Goal: Task Accomplishment & Management: Use online tool/utility

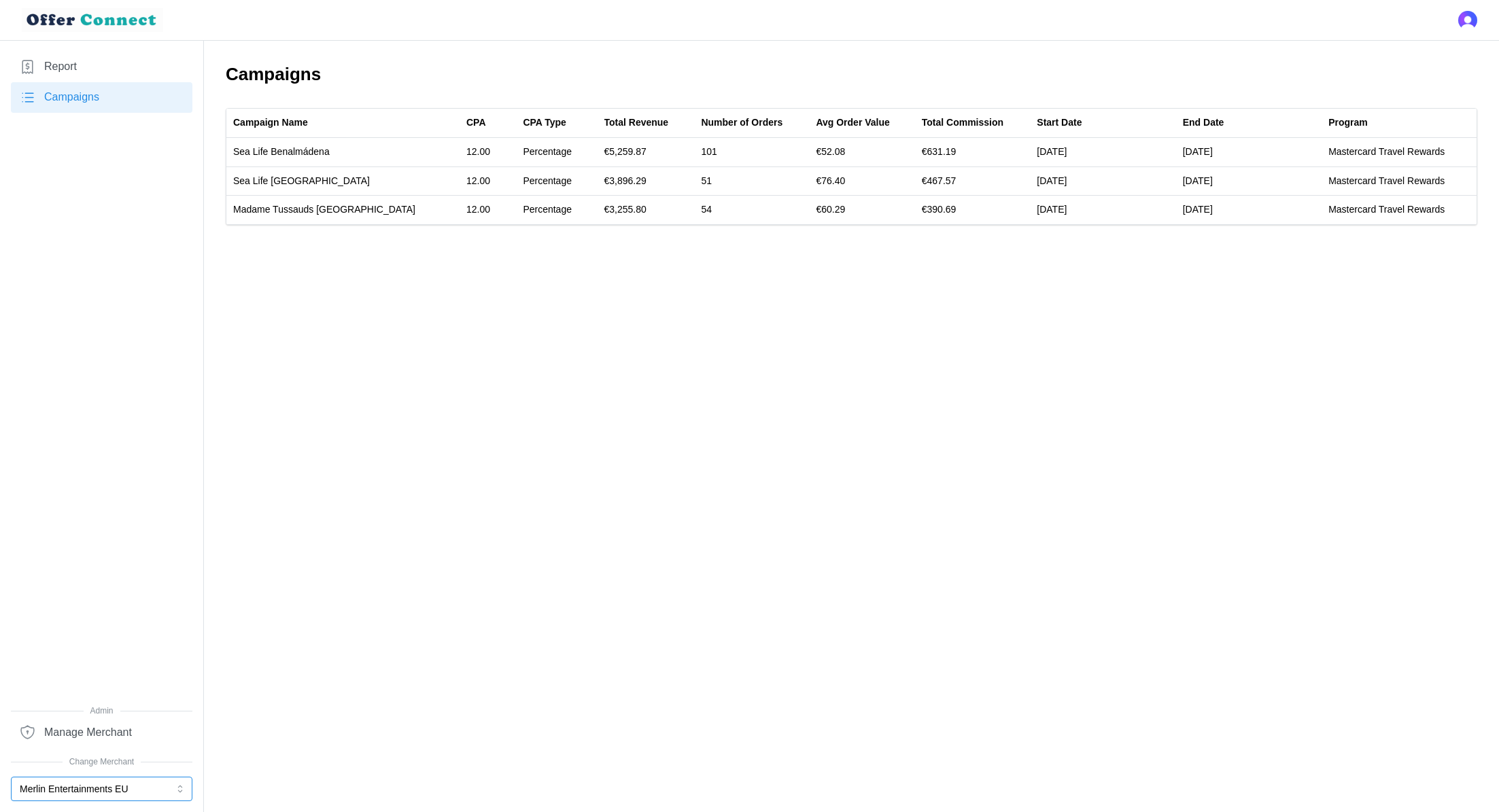
click at [79, 541] on button "Merlin Entertainments EU" at bounding box center [101, 789] width 181 height 24
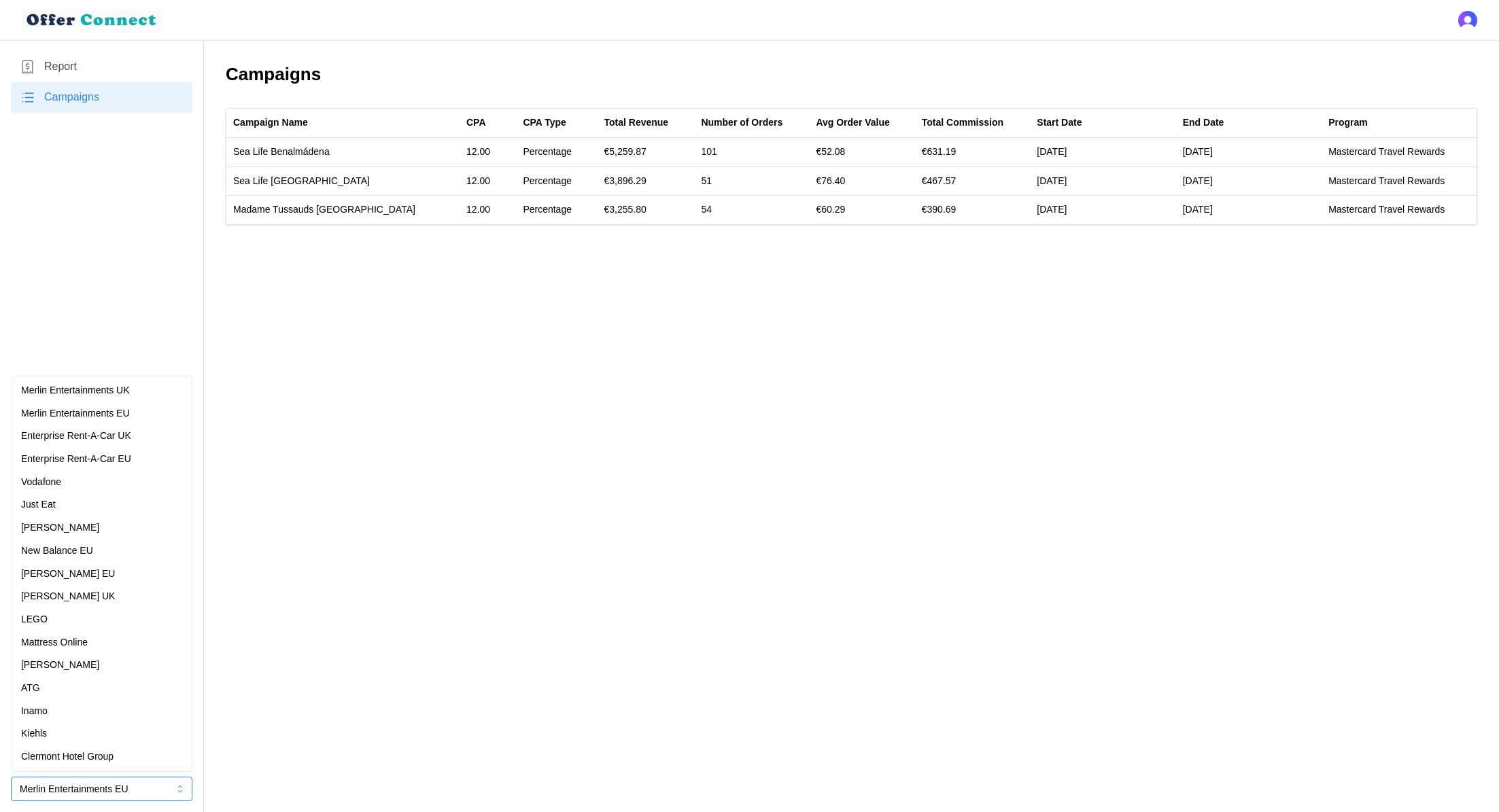
click at [140, 391] on div "Merlin Entertainments UK" at bounding box center [101, 391] width 161 height 15
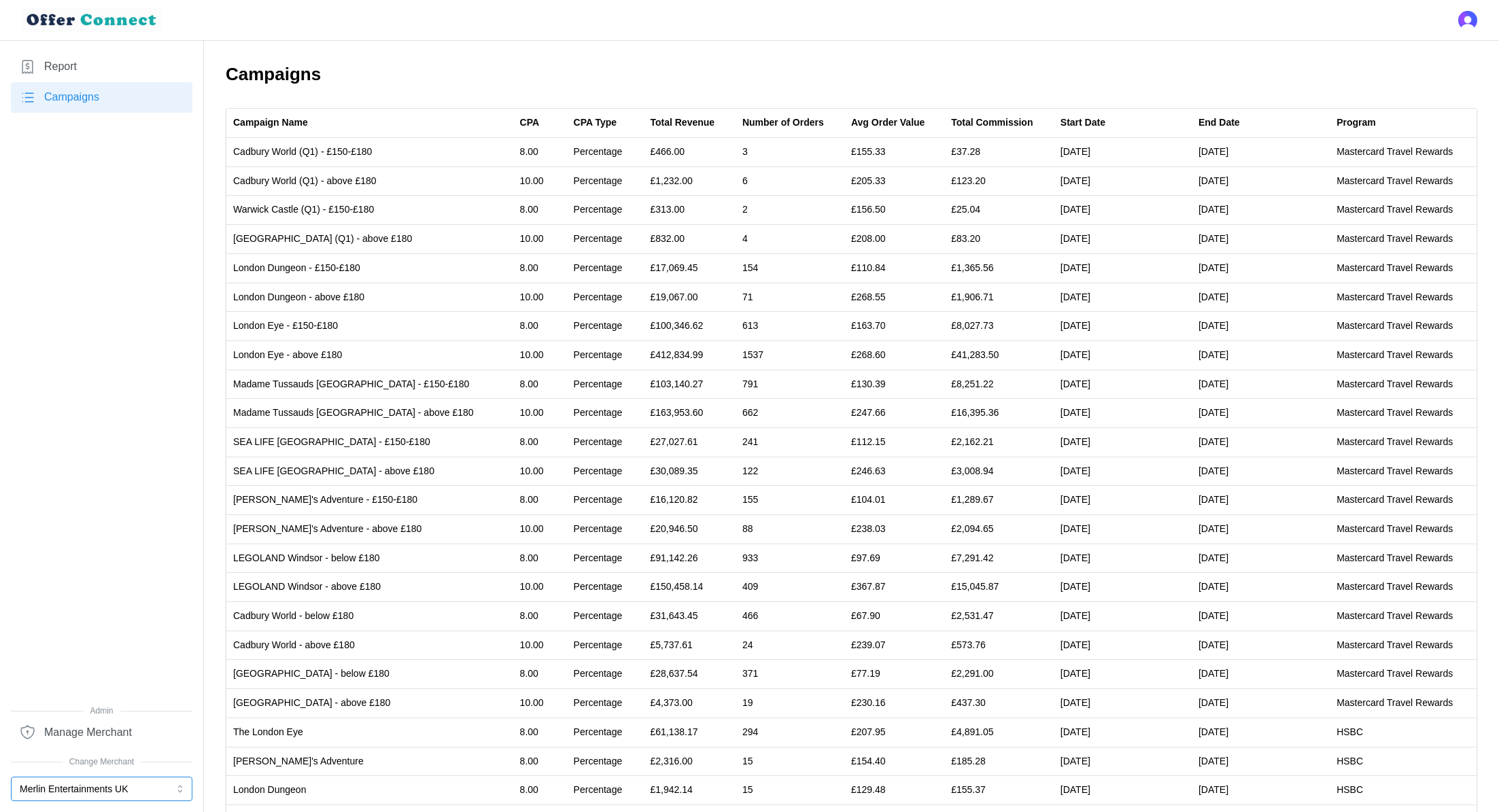
click at [84, 541] on button "Merlin Entertainments UK" at bounding box center [101, 789] width 181 height 24
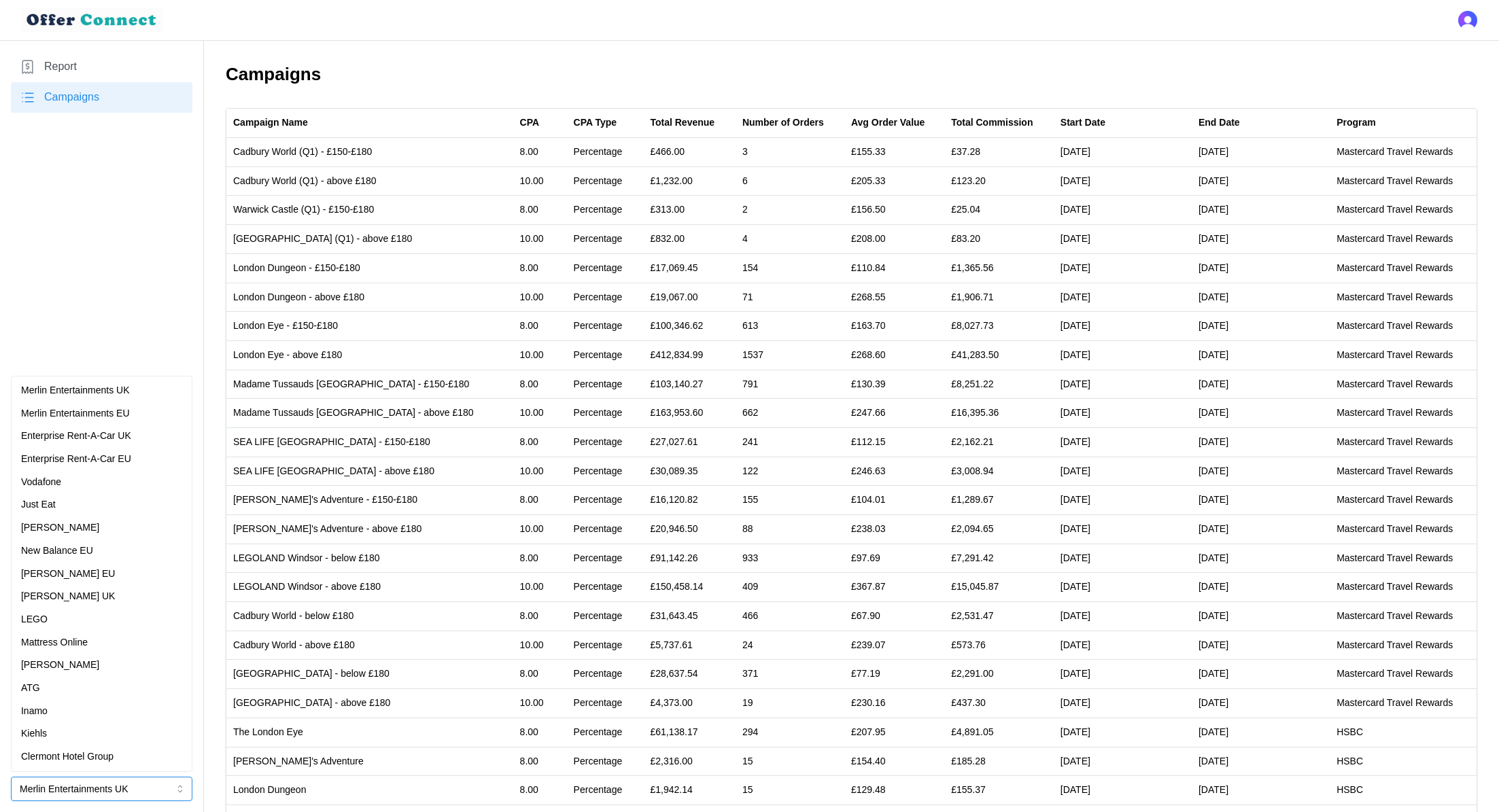
click at [94, 541] on p "[PERSON_NAME] UK" at bounding box center [68, 596] width 94 height 15
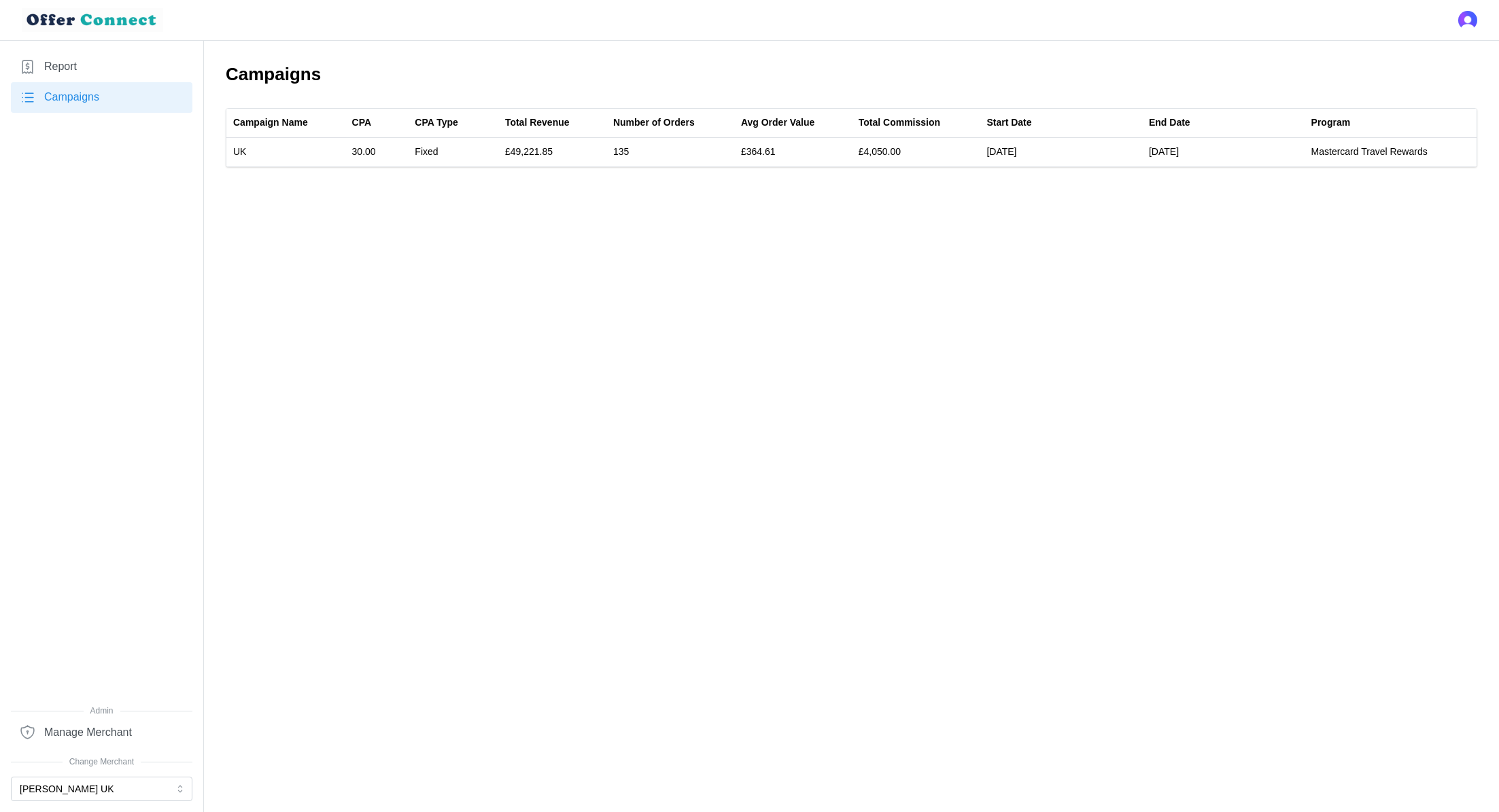
click at [93, 68] on link "Report" at bounding box center [101, 67] width 181 height 31
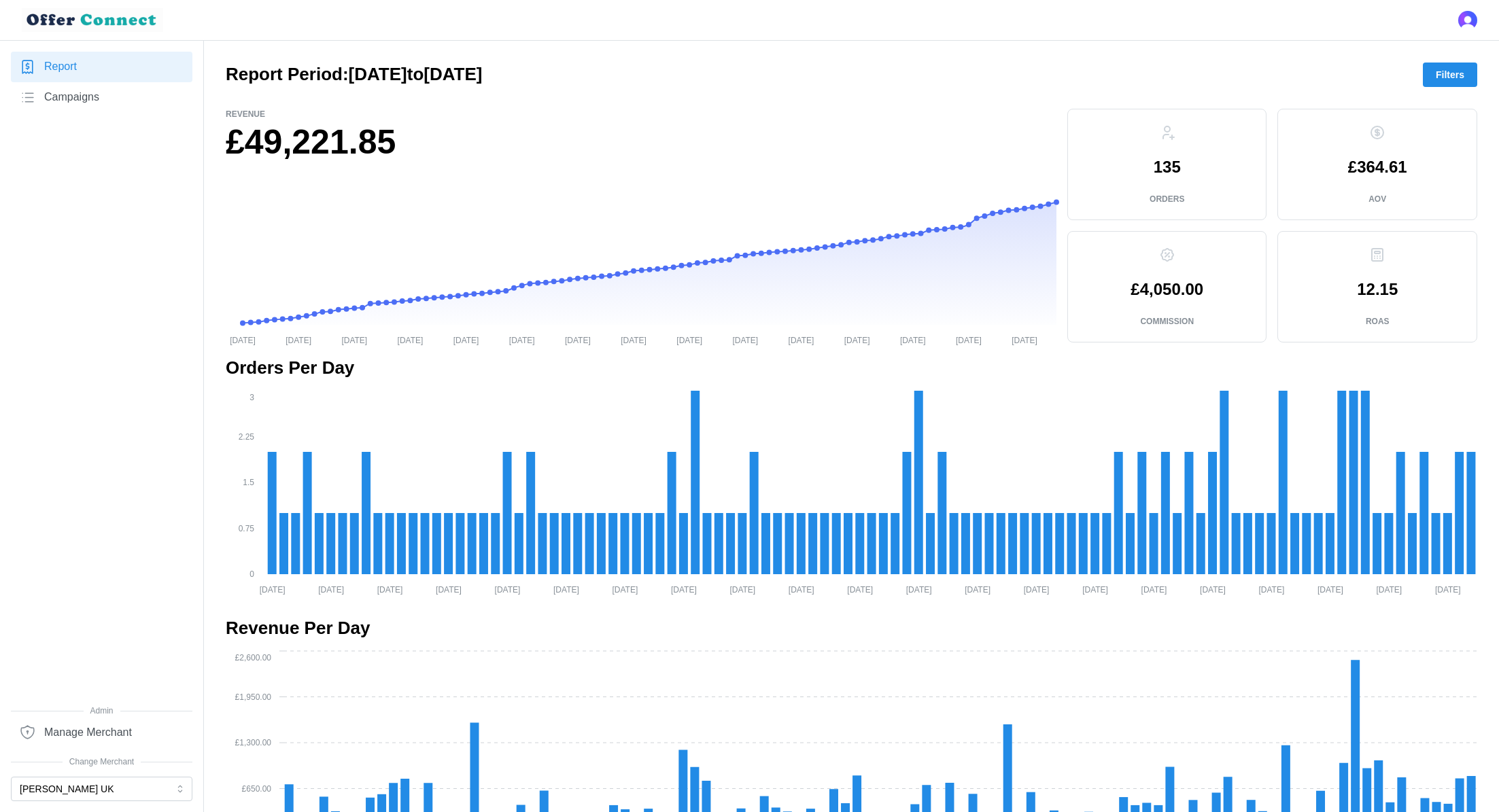
click at [999, 79] on span "Filters" at bounding box center [1450, 74] width 29 height 23
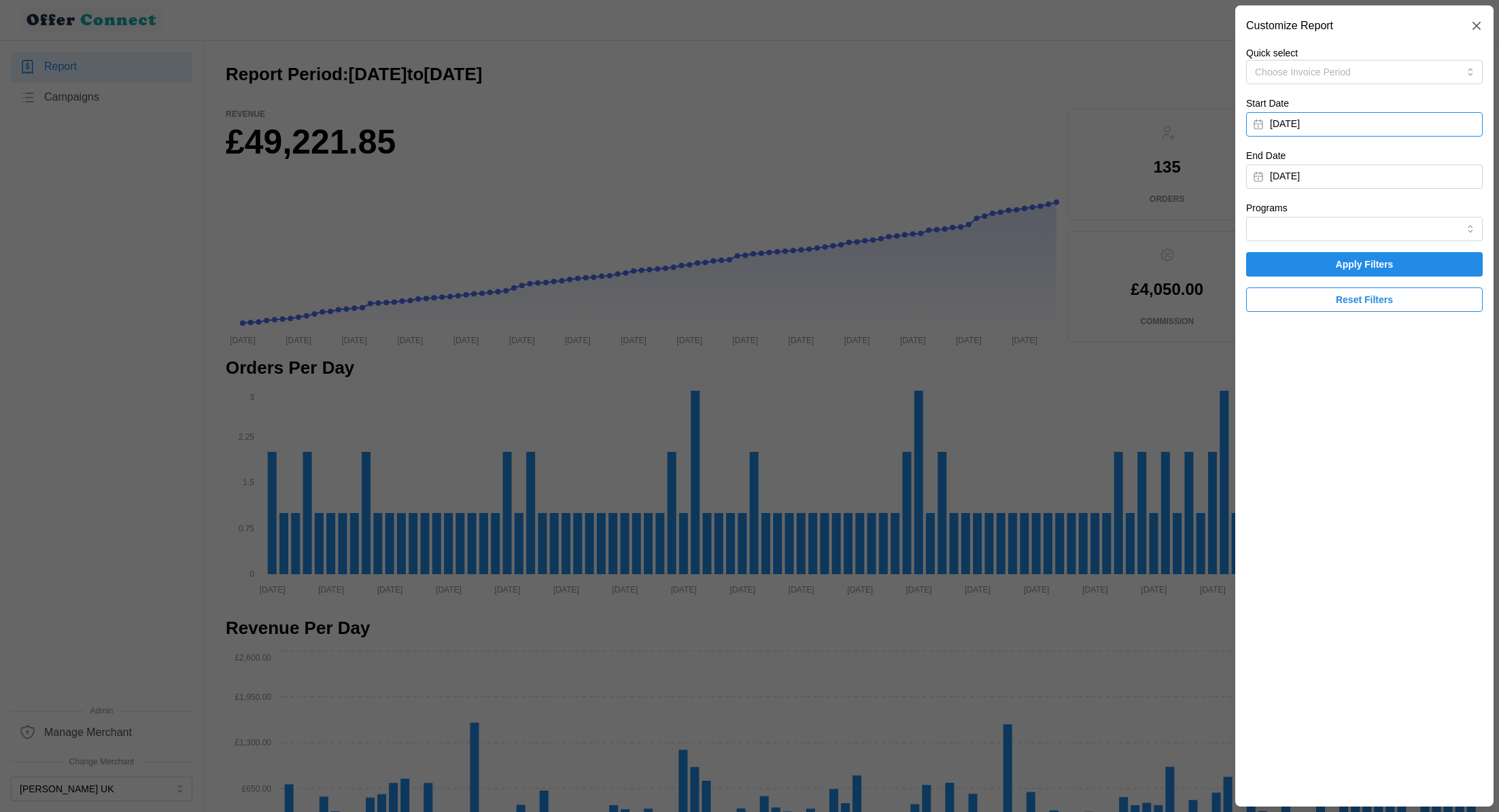
click at [999, 128] on button "[DATE]" at bounding box center [1364, 124] width 236 height 24
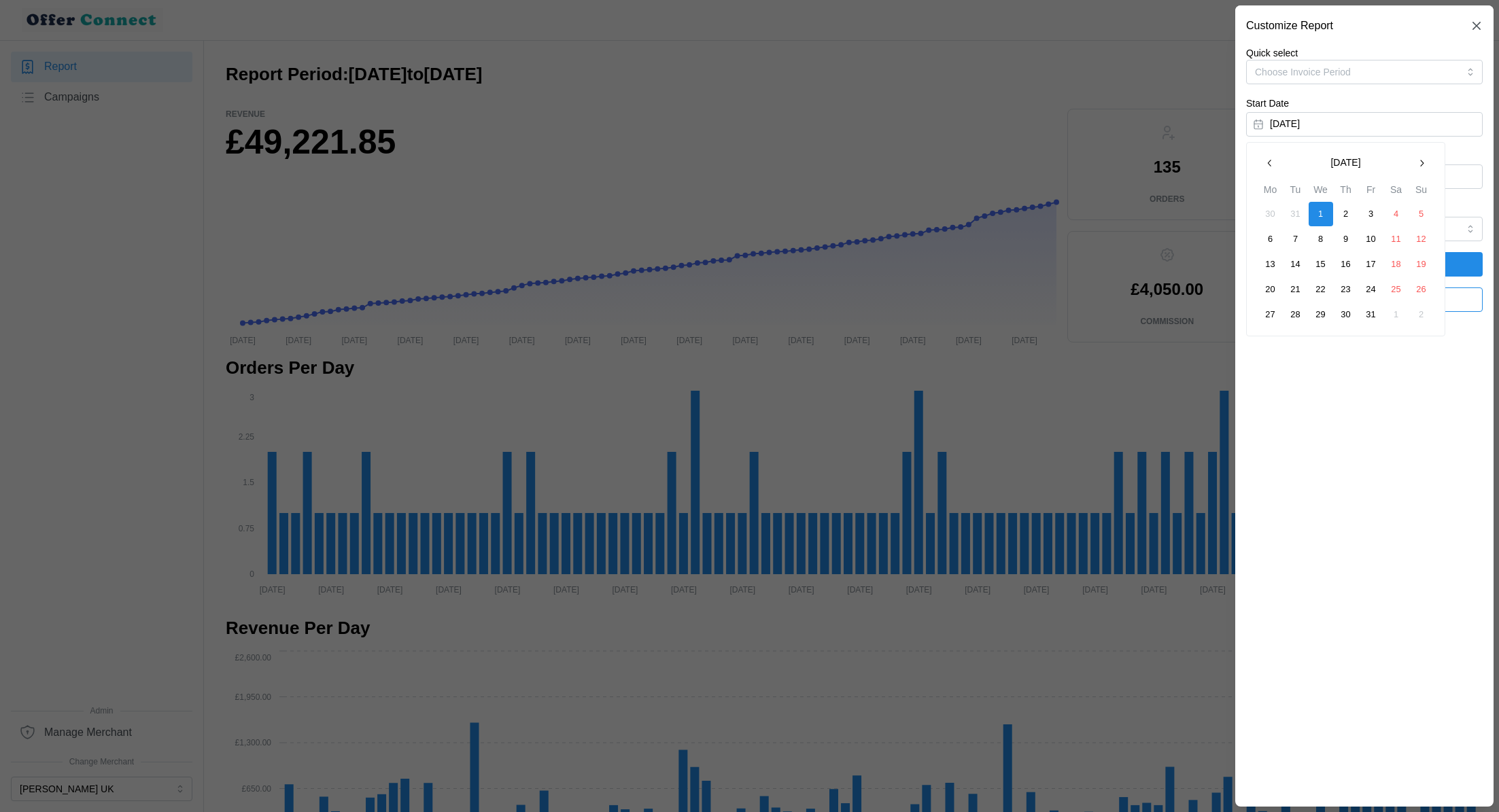
click at [999, 159] on icon "button" at bounding box center [1421, 163] width 11 height 11
click at [999, 159] on icon "button" at bounding box center [1269, 163] width 11 height 11
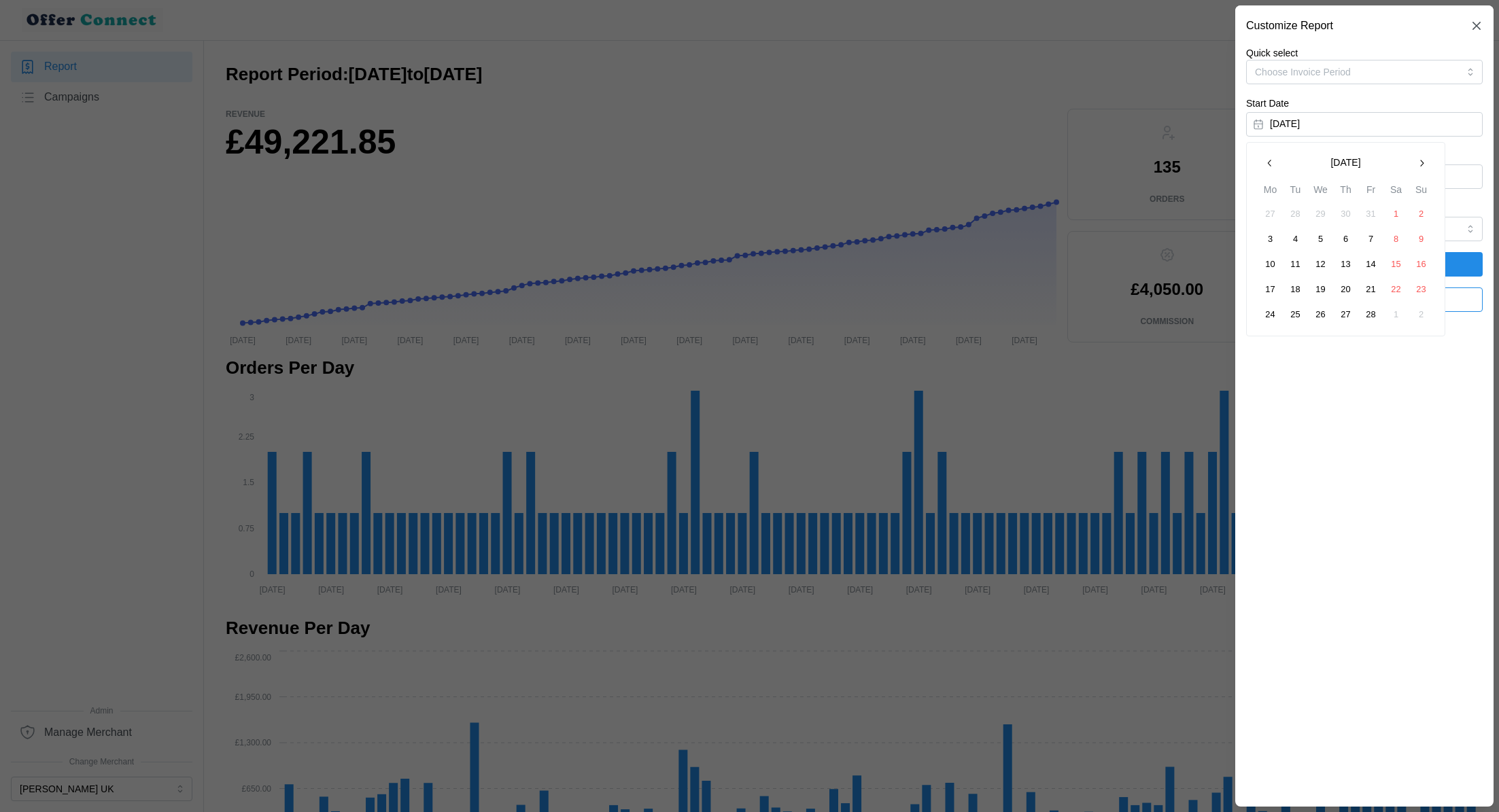
click at [999, 163] on button "button" at bounding box center [1421, 162] width 24 height 24
click at [999, 165] on icon "button" at bounding box center [1421, 163] width 11 height 11
click at [999, 214] on button "1" at bounding box center [1295, 214] width 24 height 24
click at [999, 172] on button "[DATE]" at bounding box center [1364, 176] width 236 height 24
click at [999, 211] on icon "button" at bounding box center [1269, 215] width 11 height 11
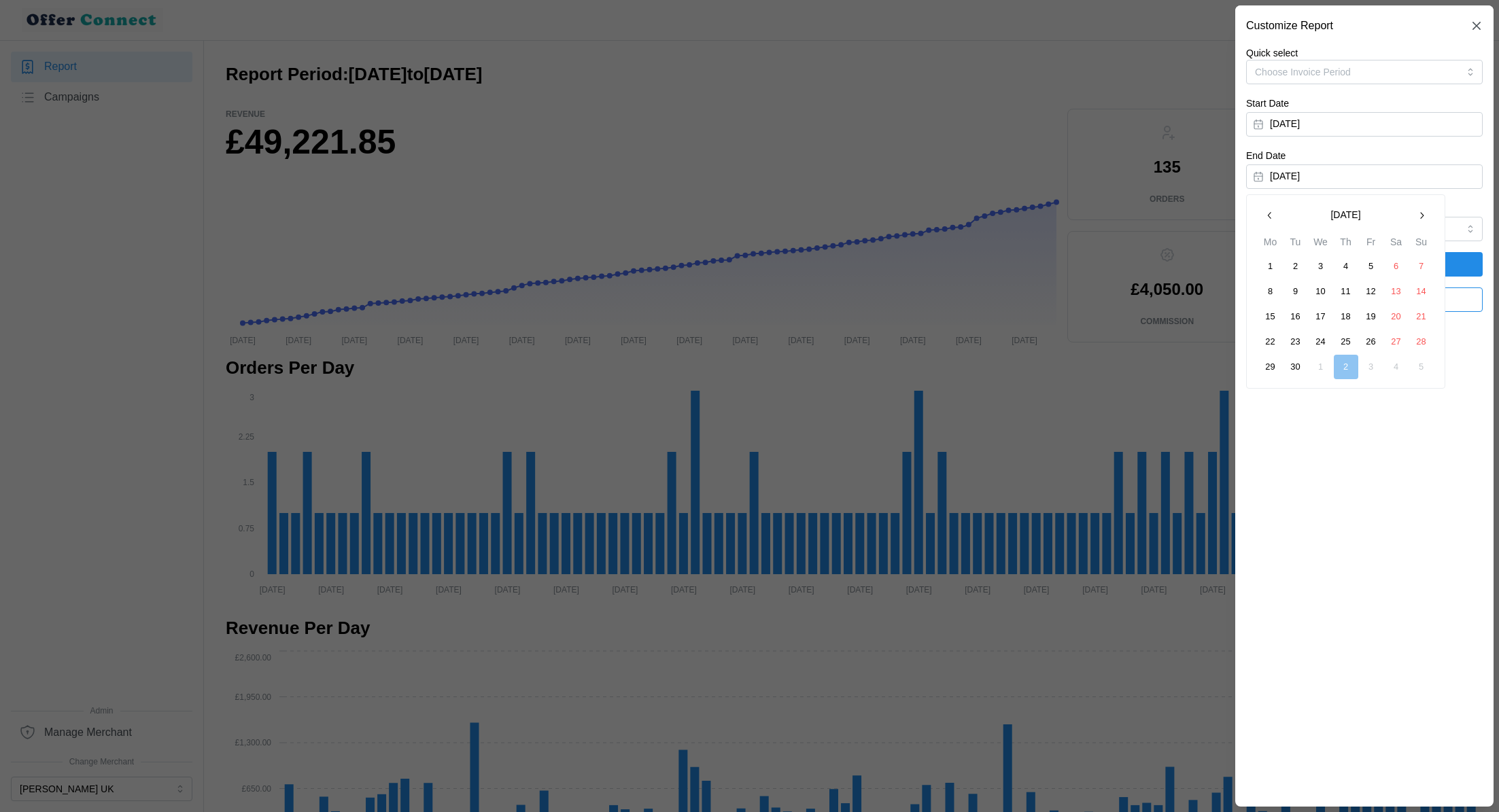
click at [999, 211] on icon "button" at bounding box center [1269, 215] width 11 height 11
click at [999, 391] on button "30" at bounding box center [1270, 391] width 24 height 24
click at [999, 247] on div "Quick select Choose Invoice Period Start Date [DATE] End Date [DATE] Programs A…" at bounding box center [1364, 179] width 236 height 266
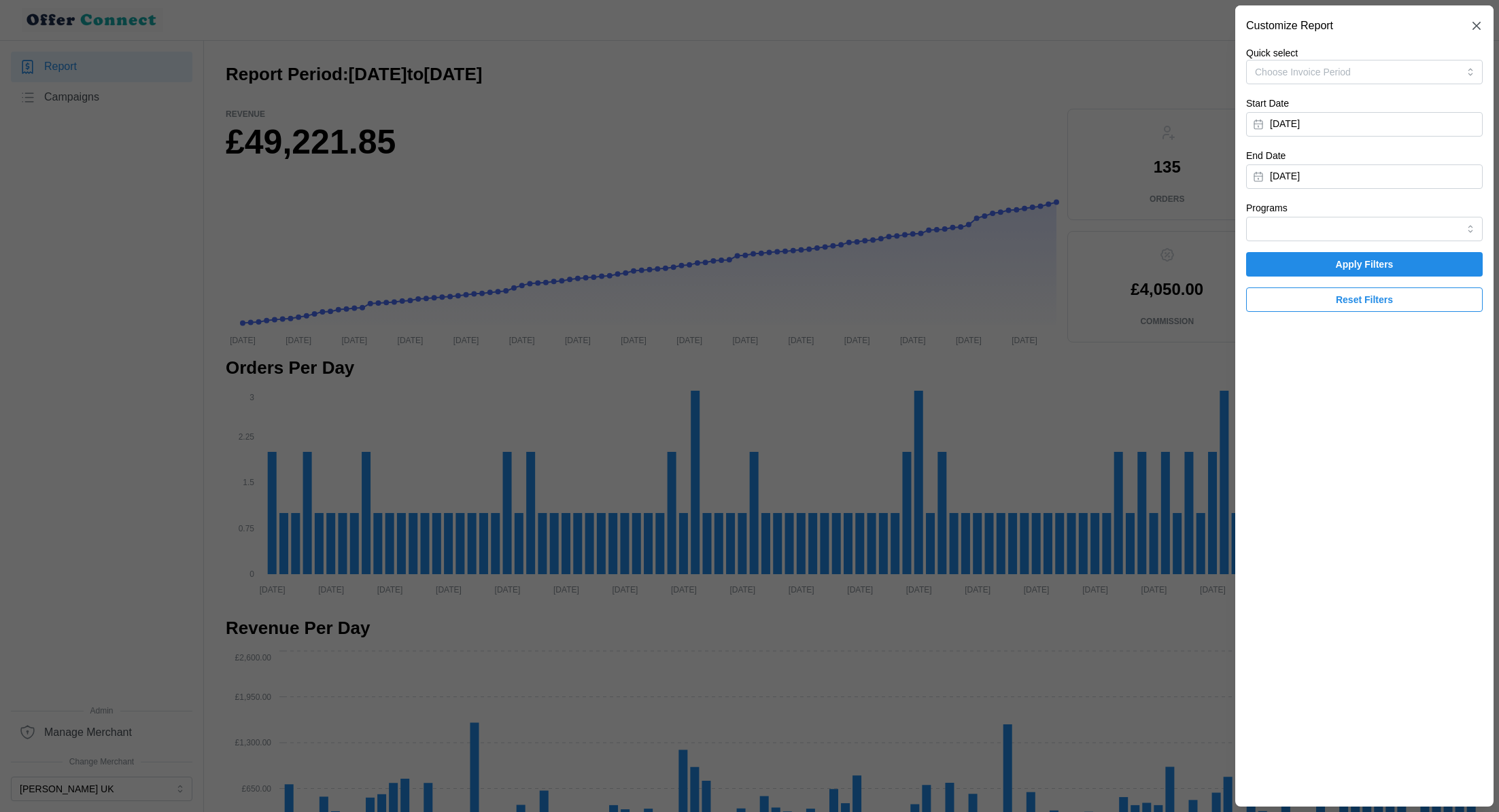
click at [999, 267] on span "Apply Filters" at bounding box center [1364, 264] width 211 height 23
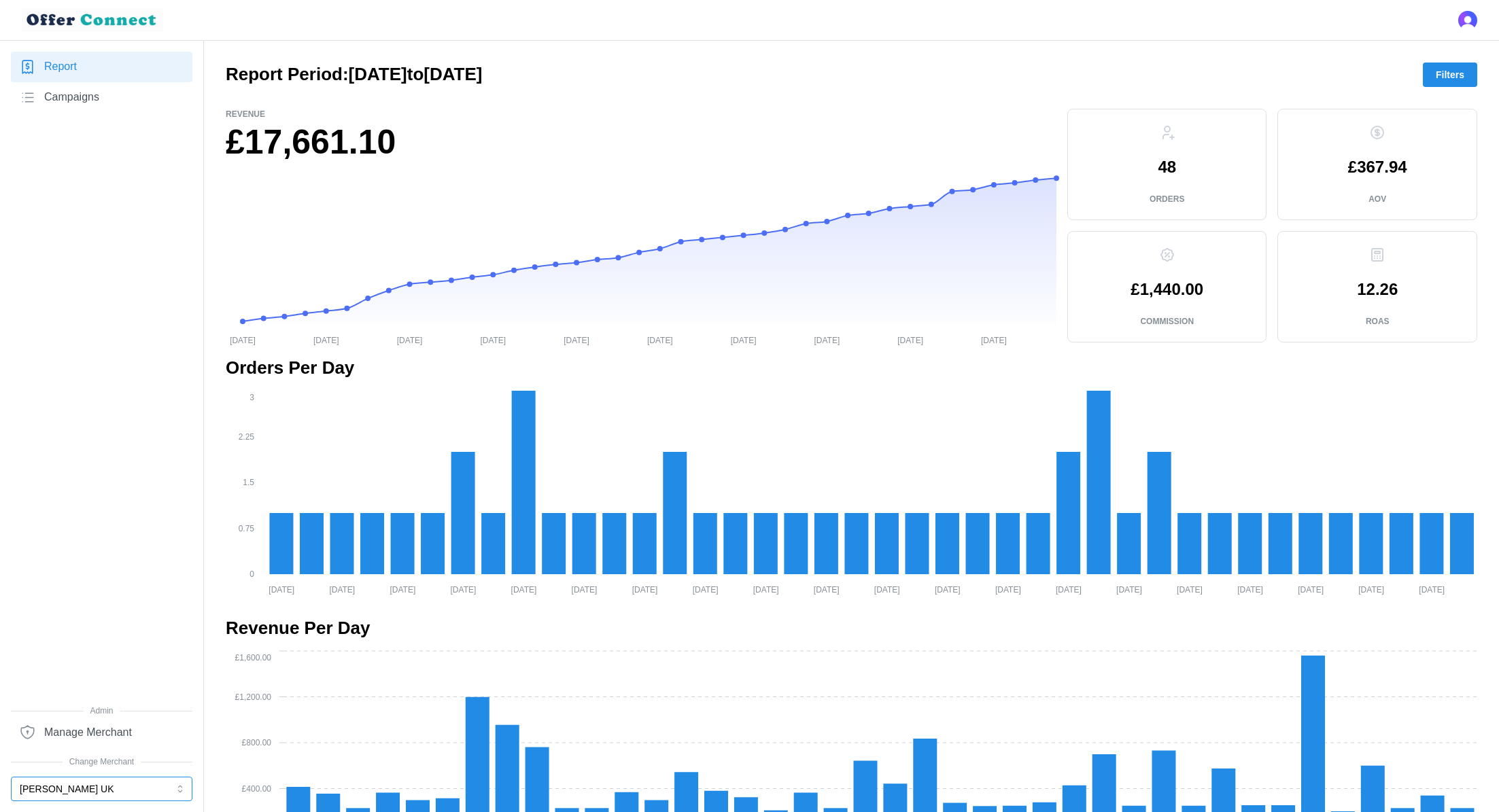
click at [143, 541] on button "[PERSON_NAME] UK" at bounding box center [101, 789] width 181 height 24
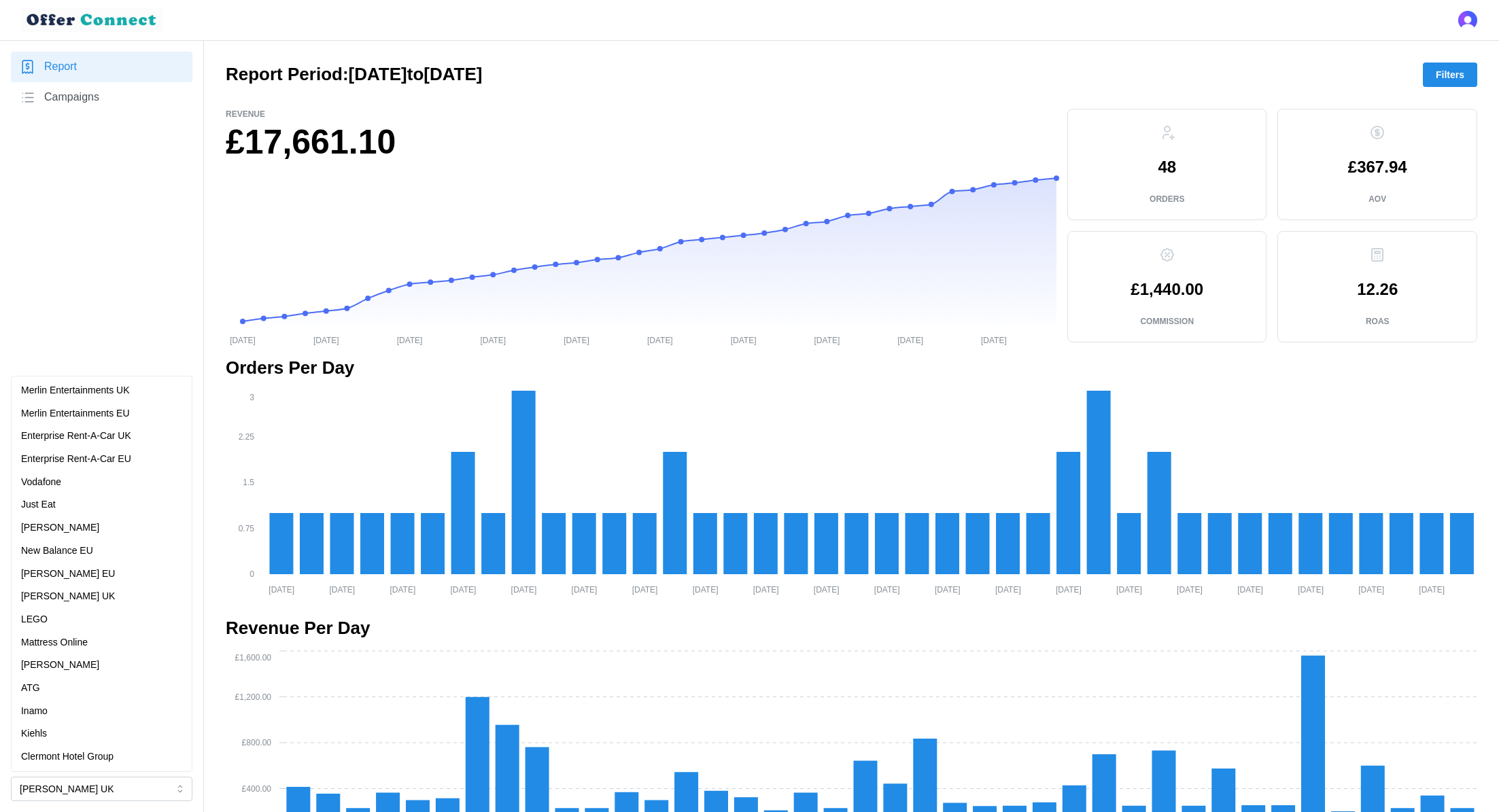
click at [999, 76] on span "Filters" at bounding box center [1450, 74] width 29 height 23
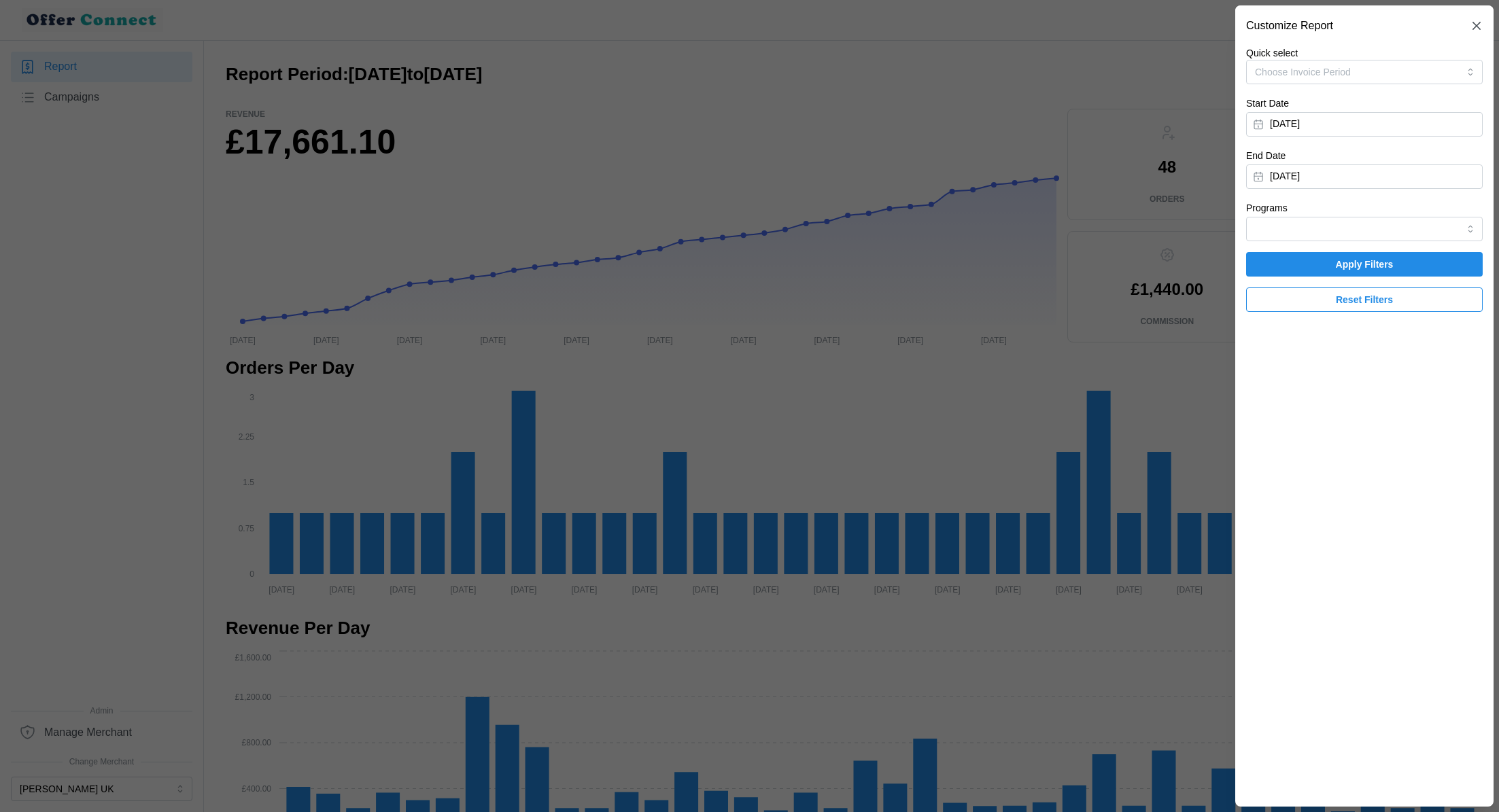
click at [999, 303] on span "Reset Filters" at bounding box center [1365, 299] width 57 height 23
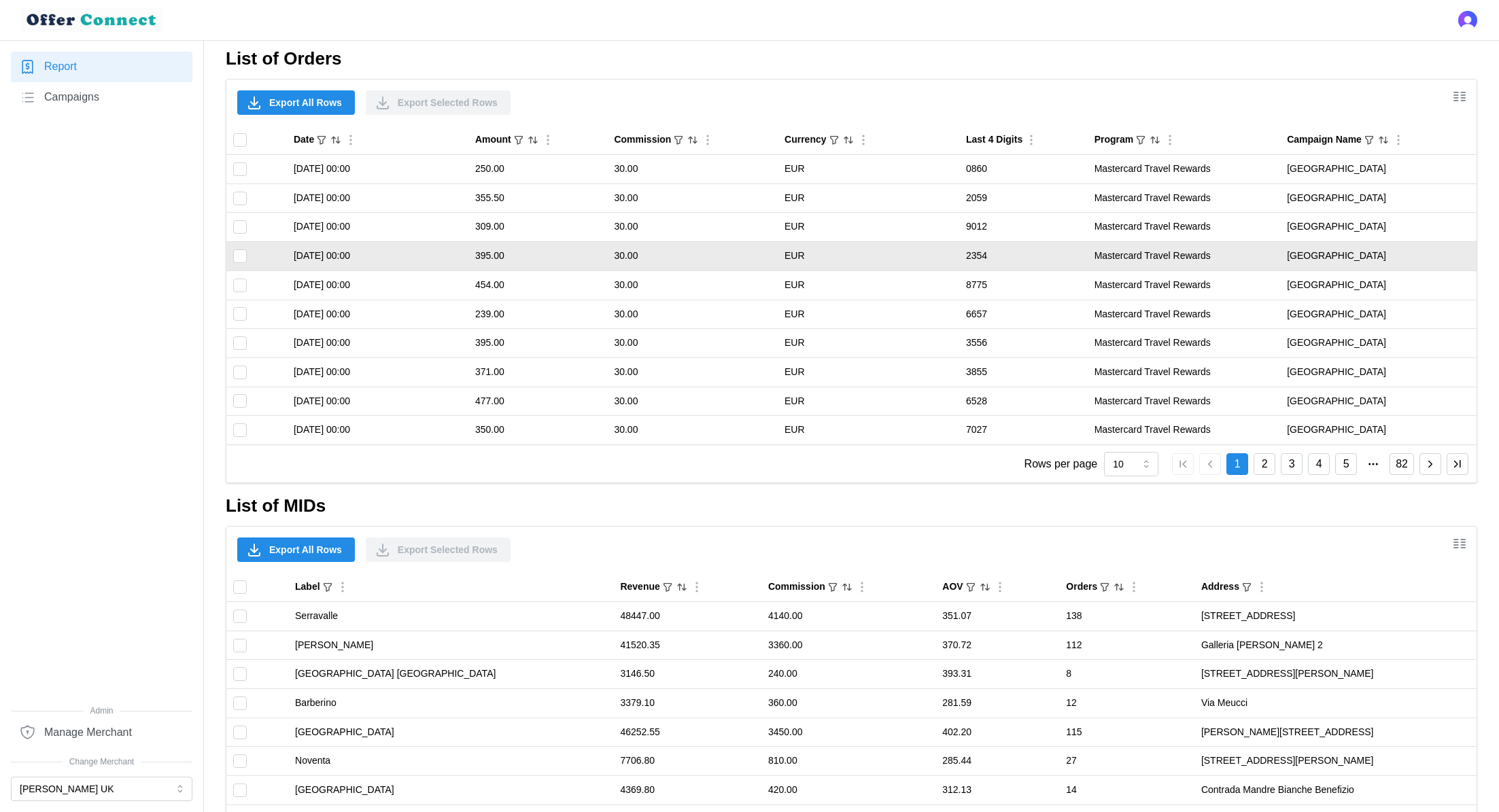
scroll to position [714, 0]
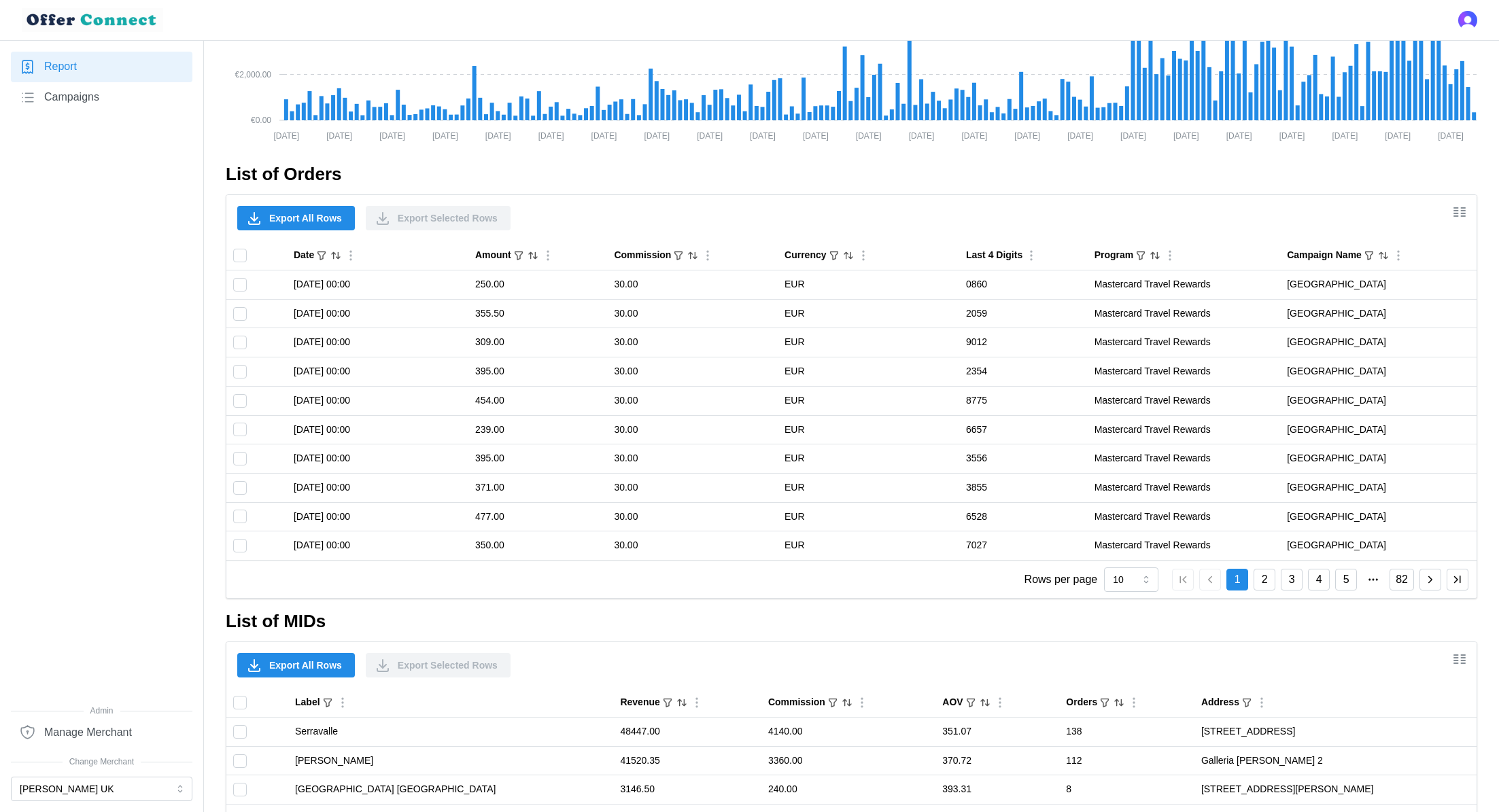
click at [291, 219] on span "Export All Rows" at bounding box center [306, 217] width 73 height 23
click at [114, 541] on button "[PERSON_NAME] UK" at bounding box center [101, 789] width 181 height 24
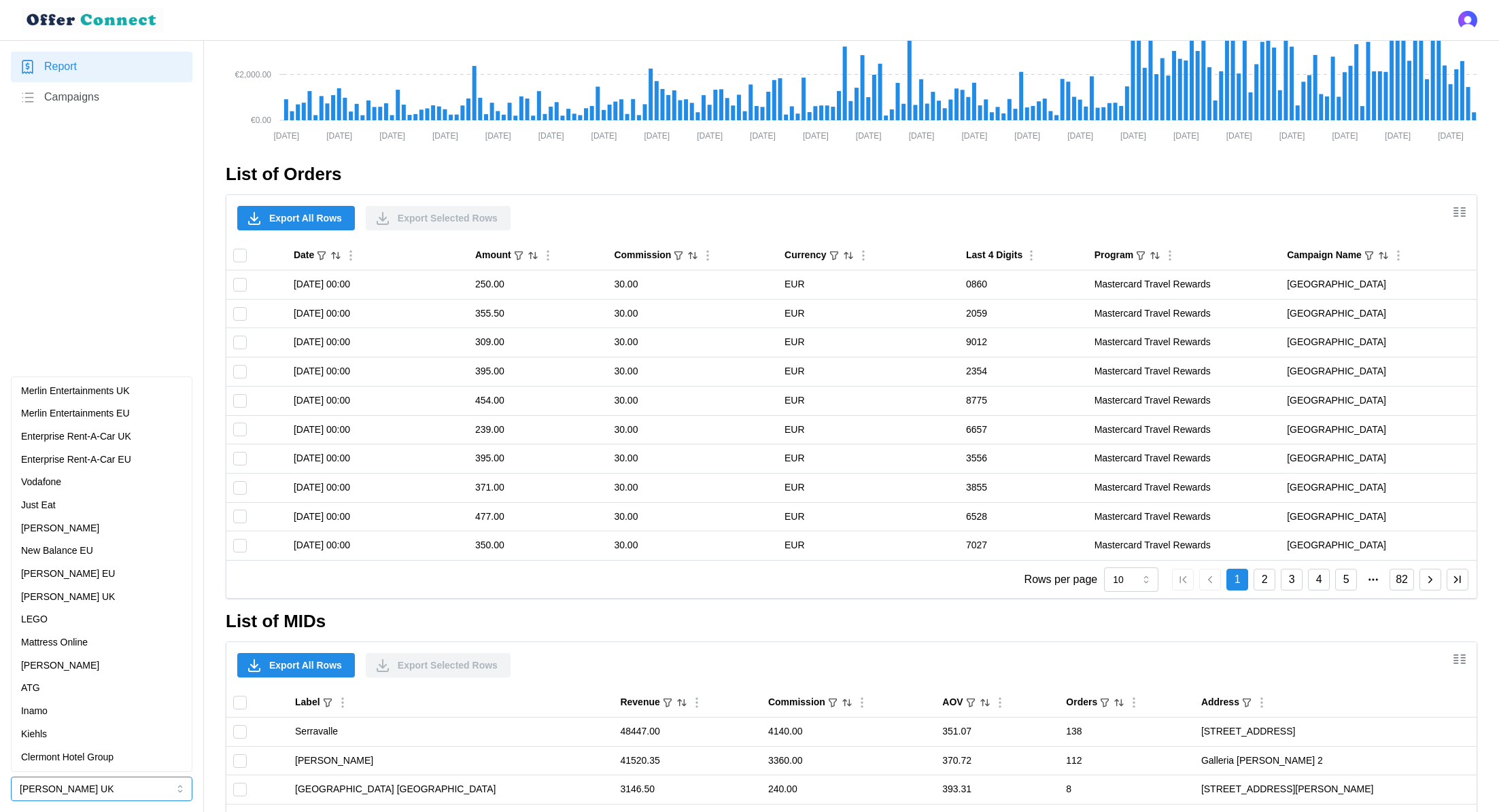
click at [115, 541] on div "[PERSON_NAME] EU" at bounding box center [101, 574] width 161 height 15
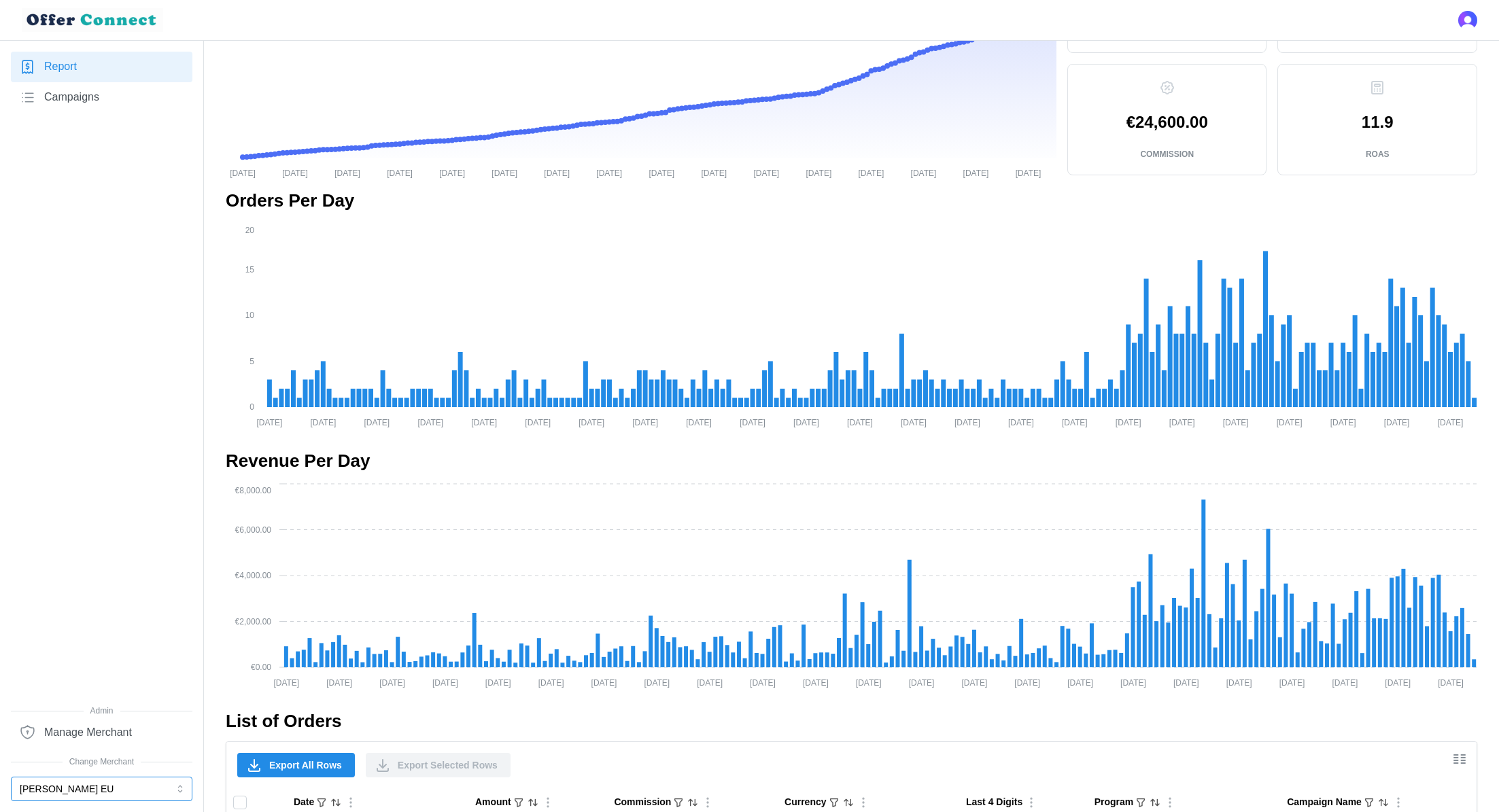
scroll to position [268, 0]
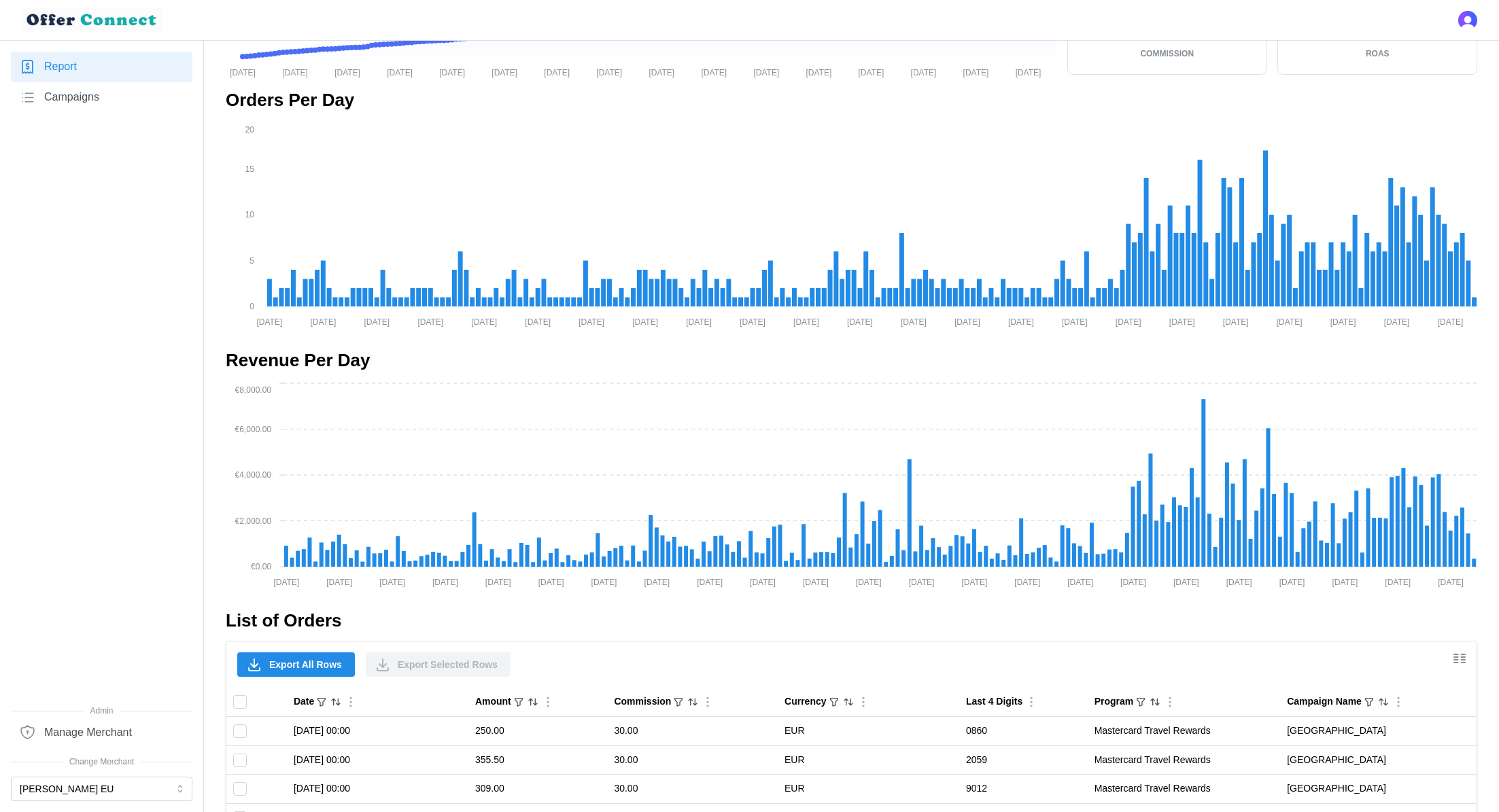
click at [300, 541] on span "Export All Rows" at bounding box center [306, 664] width 73 height 23
click at [95, 541] on button "[PERSON_NAME] EU" at bounding box center [101, 789] width 181 height 24
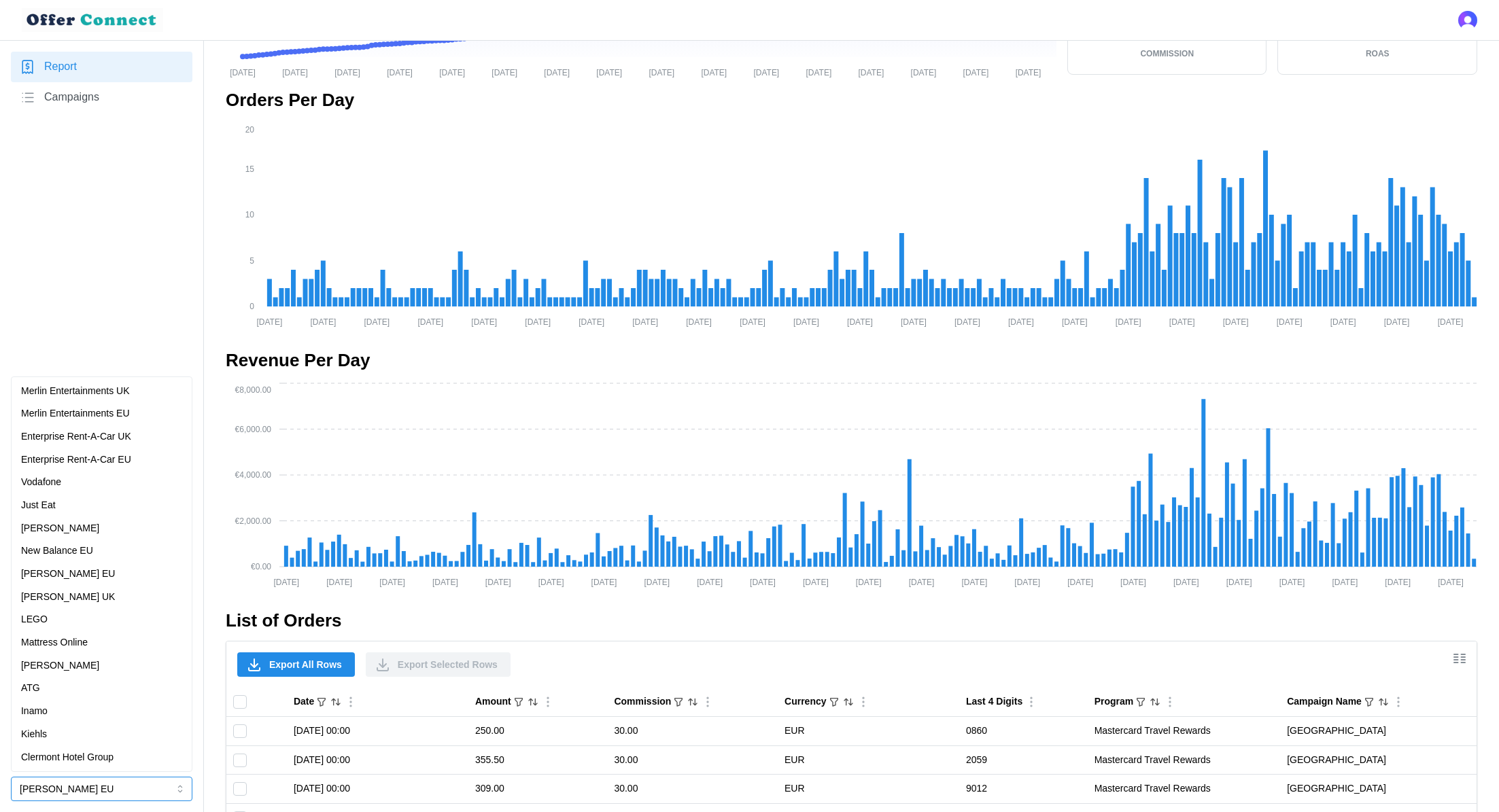
click at [126, 541] on div "[PERSON_NAME] UK" at bounding box center [101, 597] width 161 height 15
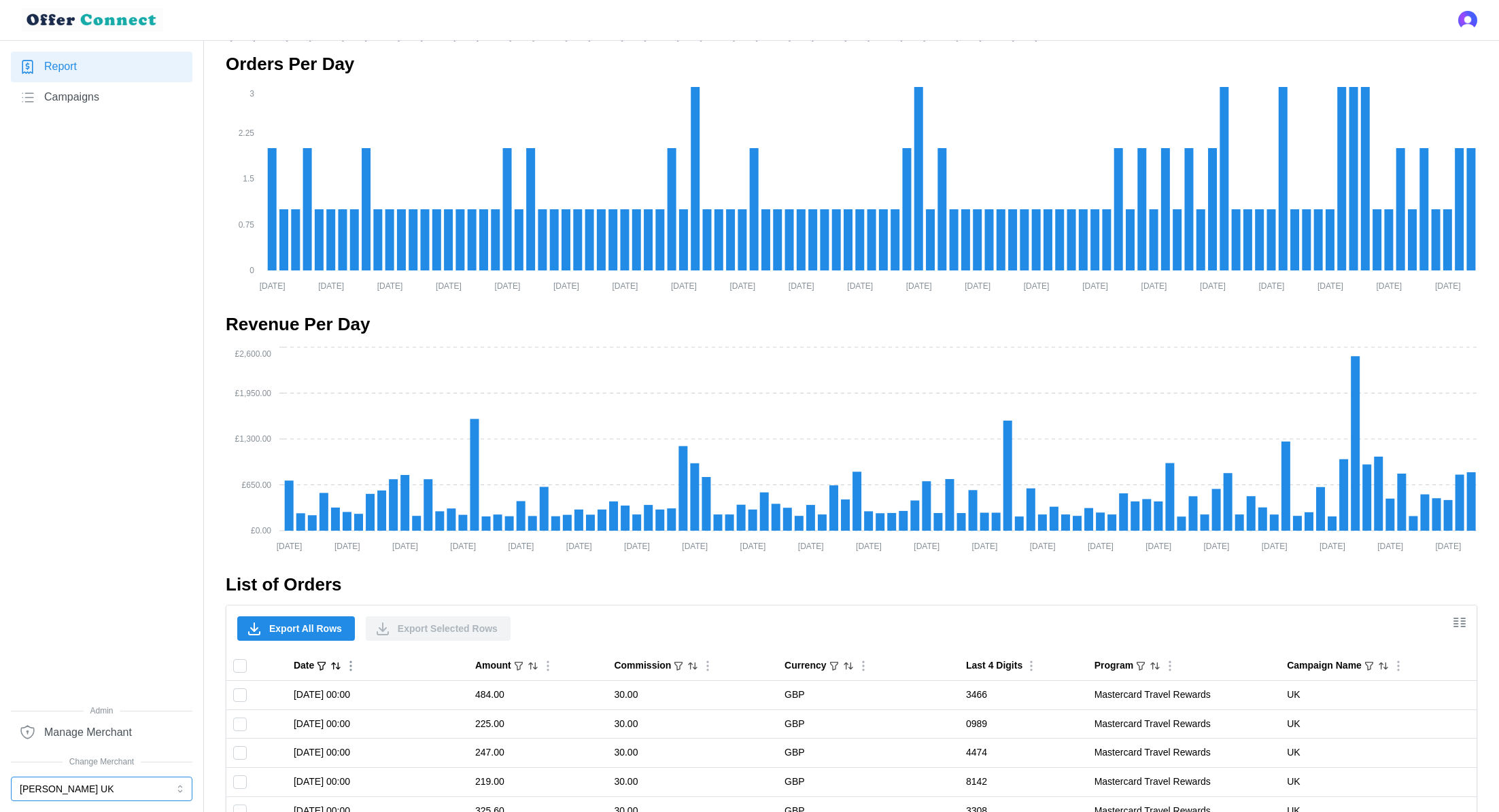
scroll to position [305, 0]
click at [303, 541] on span "Export All Rows" at bounding box center [306, 627] width 73 height 23
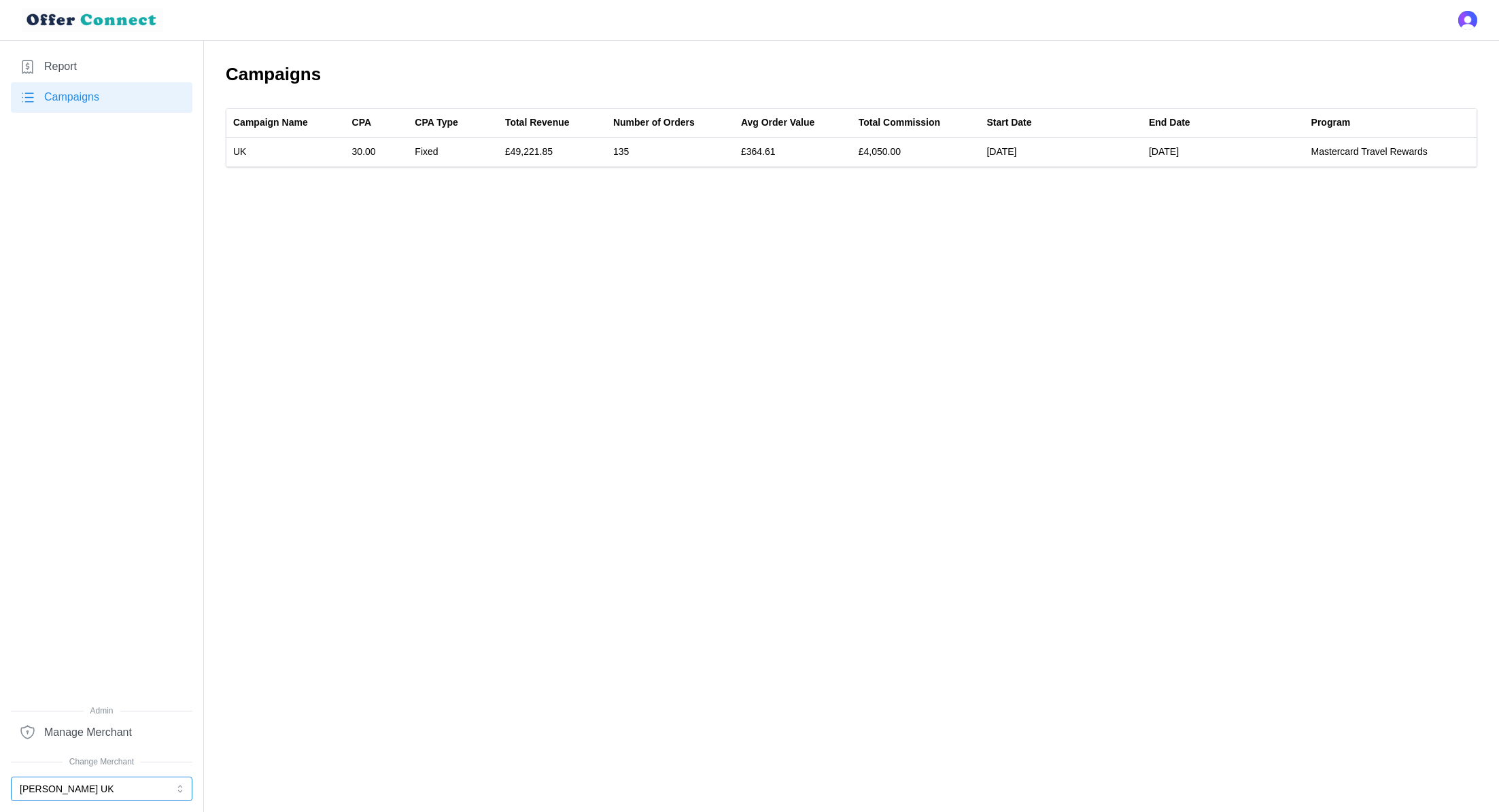
click at [90, 780] on button "[PERSON_NAME] UK" at bounding box center [101, 789] width 181 height 24
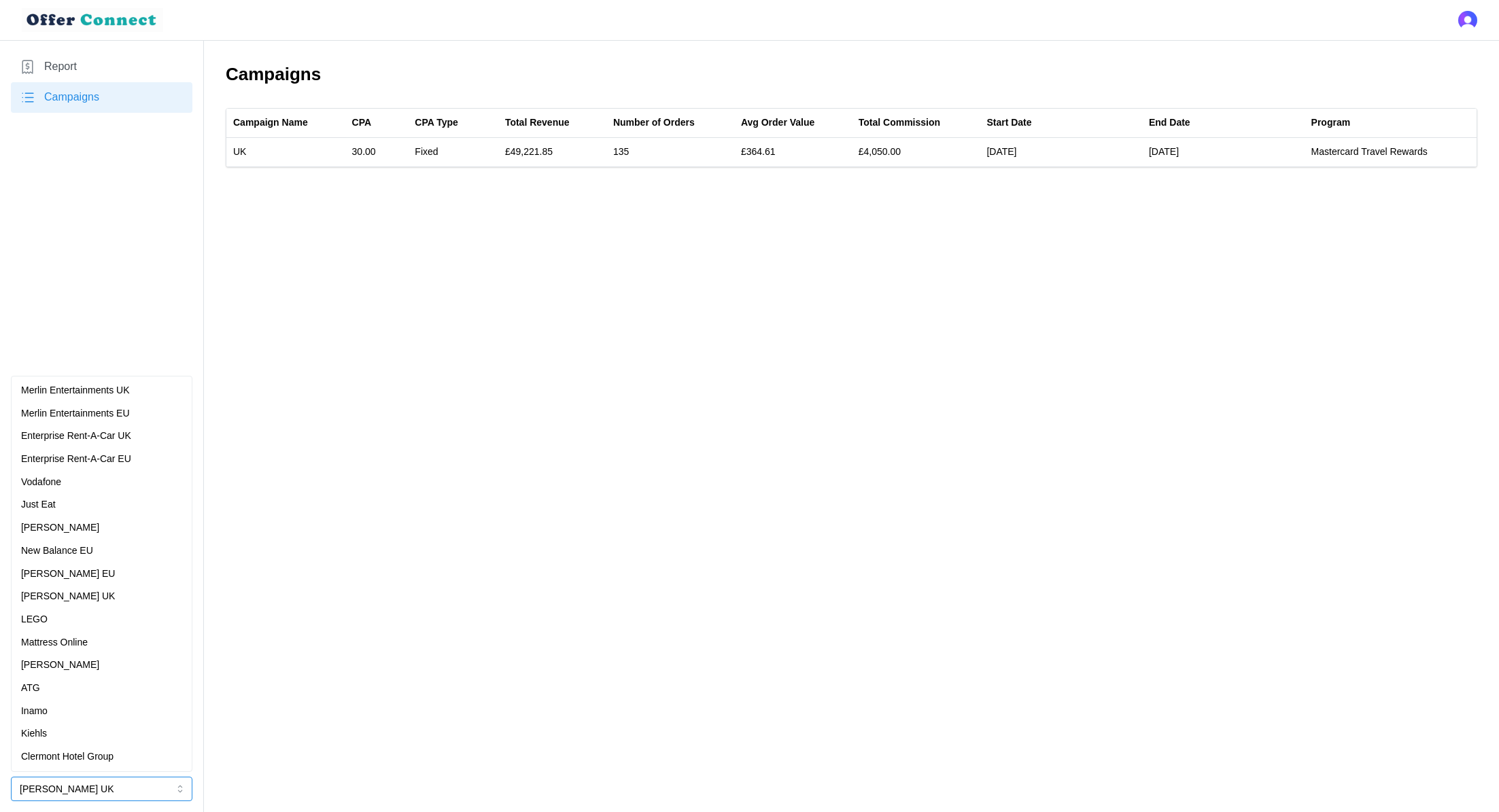
click at [128, 418] on p "Merlin Entertainments EU" at bounding box center [76, 413] width 109 height 15
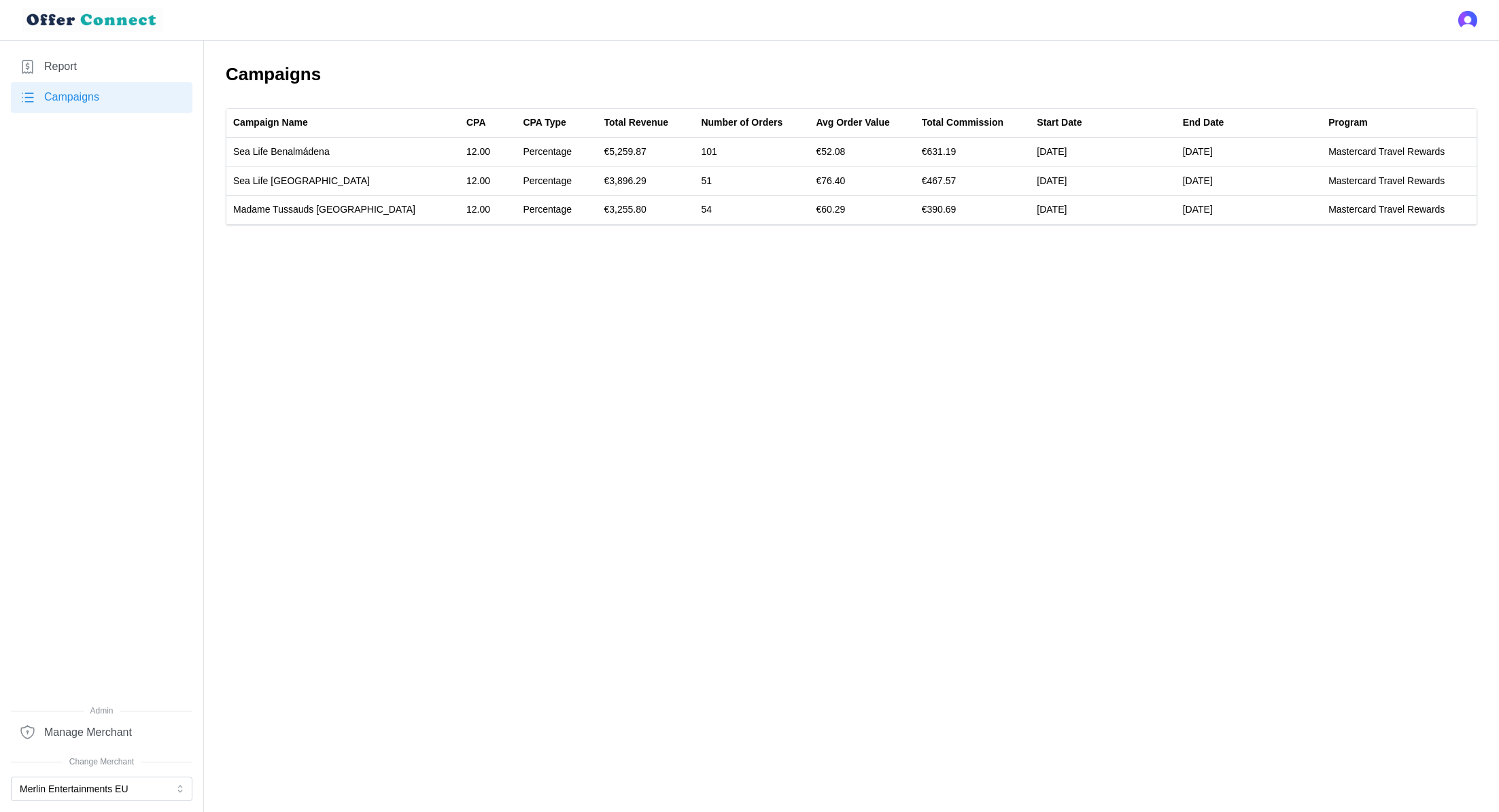
click at [98, 68] on link "Report" at bounding box center [101, 67] width 181 height 31
click at [131, 70] on link "Report" at bounding box center [101, 67] width 181 height 31
click at [114, 802] on nav "Report Campaigns Admin Manage Merchant Change Merchant Merlin Entertainments EU" at bounding box center [102, 427] width 204 height 771
click at [112, 794] on button "Merlin Entertainments EU" at bounding box center [101, 789] width 181 height 24
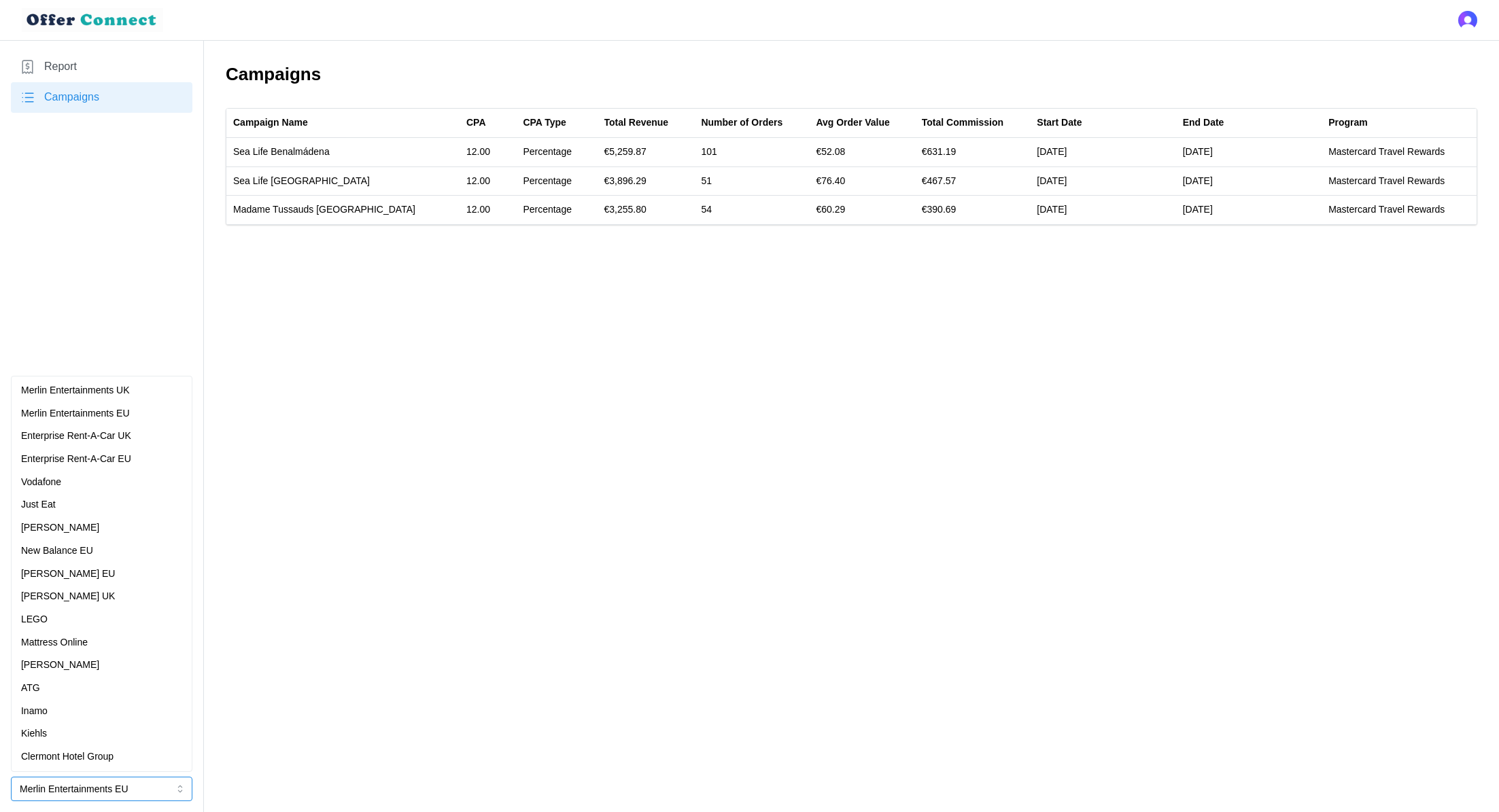
click at [118, 570] on div "[PERSON_NAME] EU" at bounding box center [101, 574] width 161 height 15
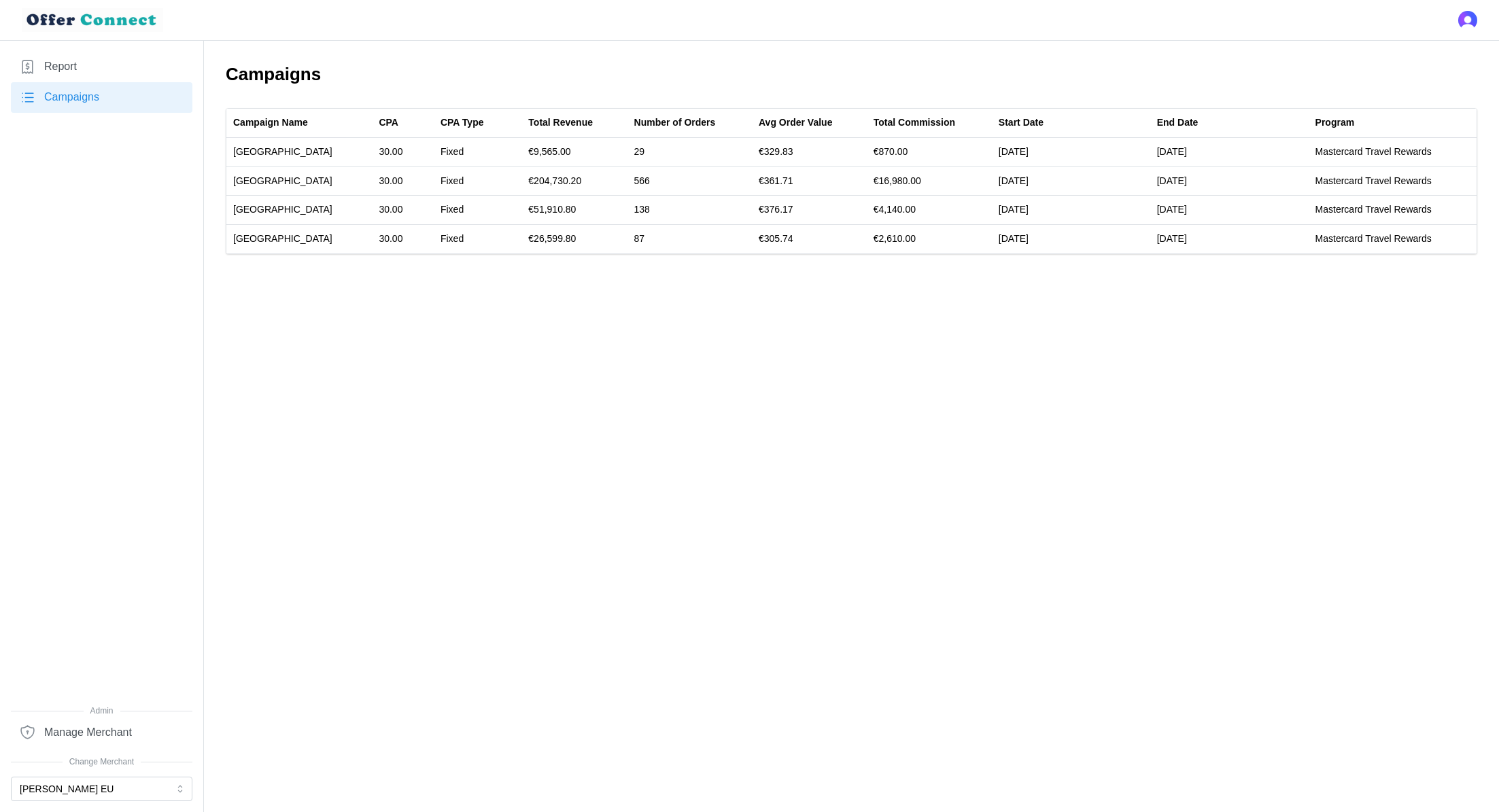
click at [130, 64] on link "Report" at bounding box center [101, 67] width 181 height 31
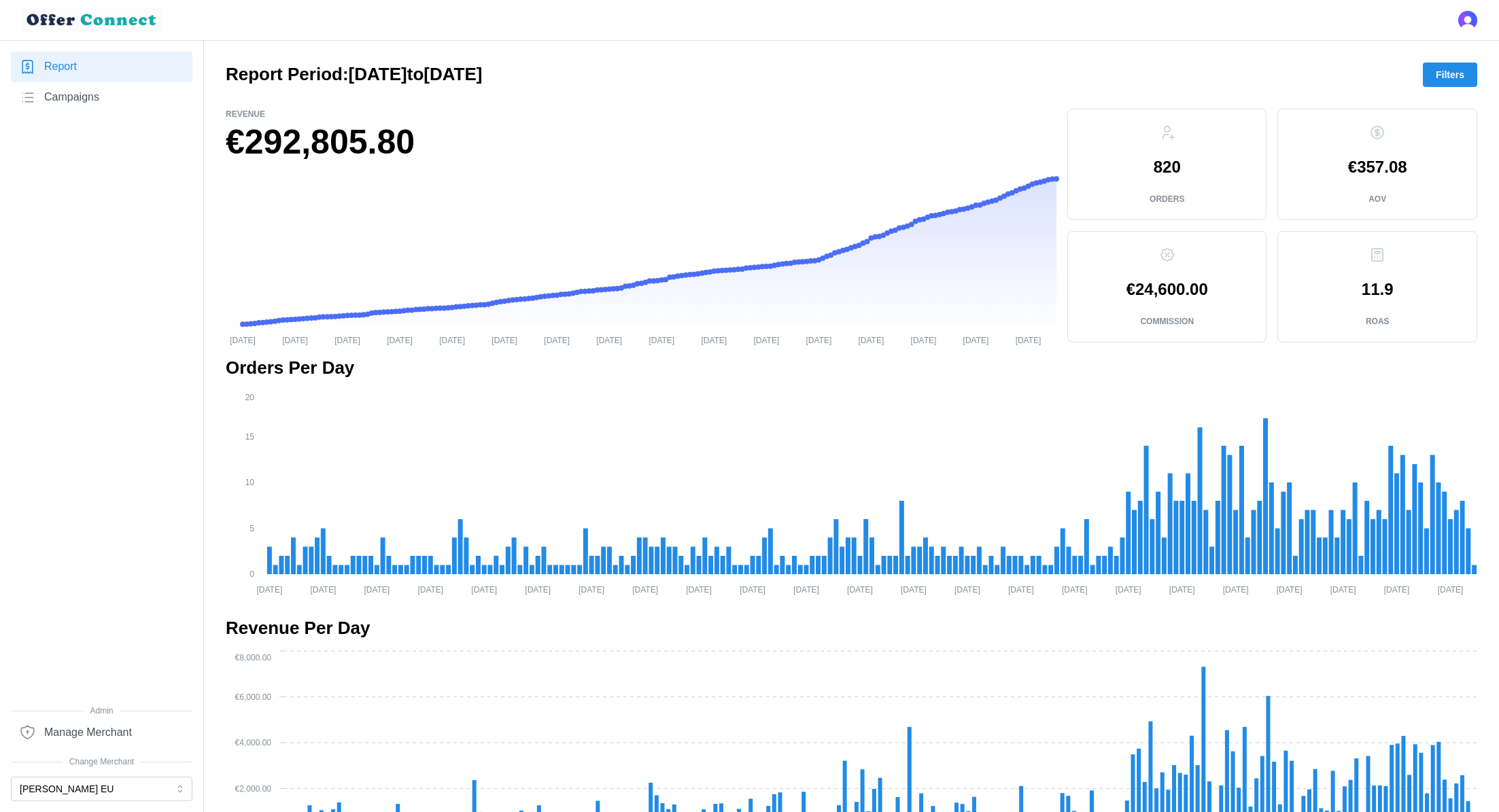
click at [1454, 79] on span "Filters" at bounding box center [1450, 74] width 29 height 23
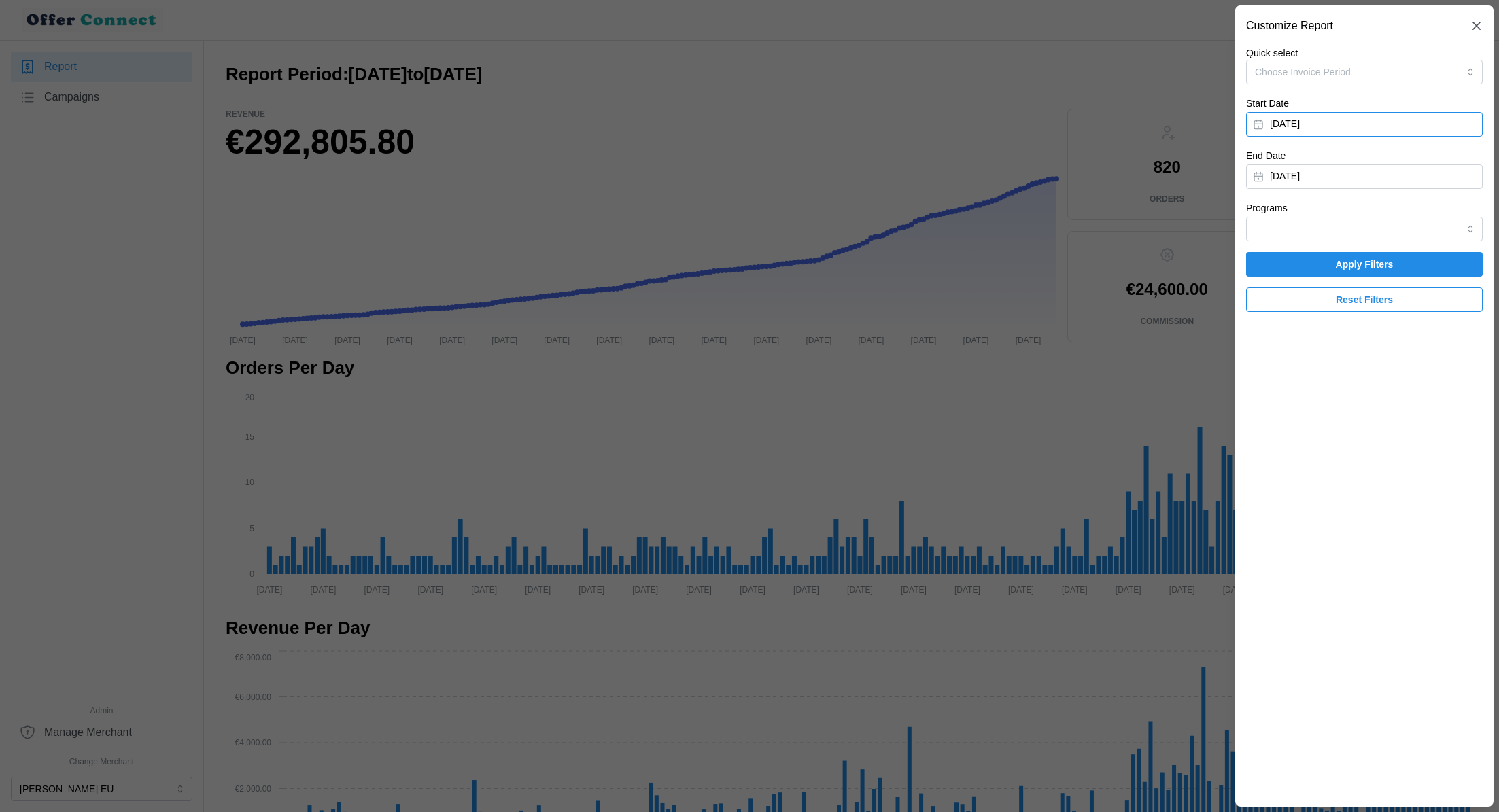
click at [1376, 130] on button "[DATE]" at bounding box center [1364, 124] width 236 height 24
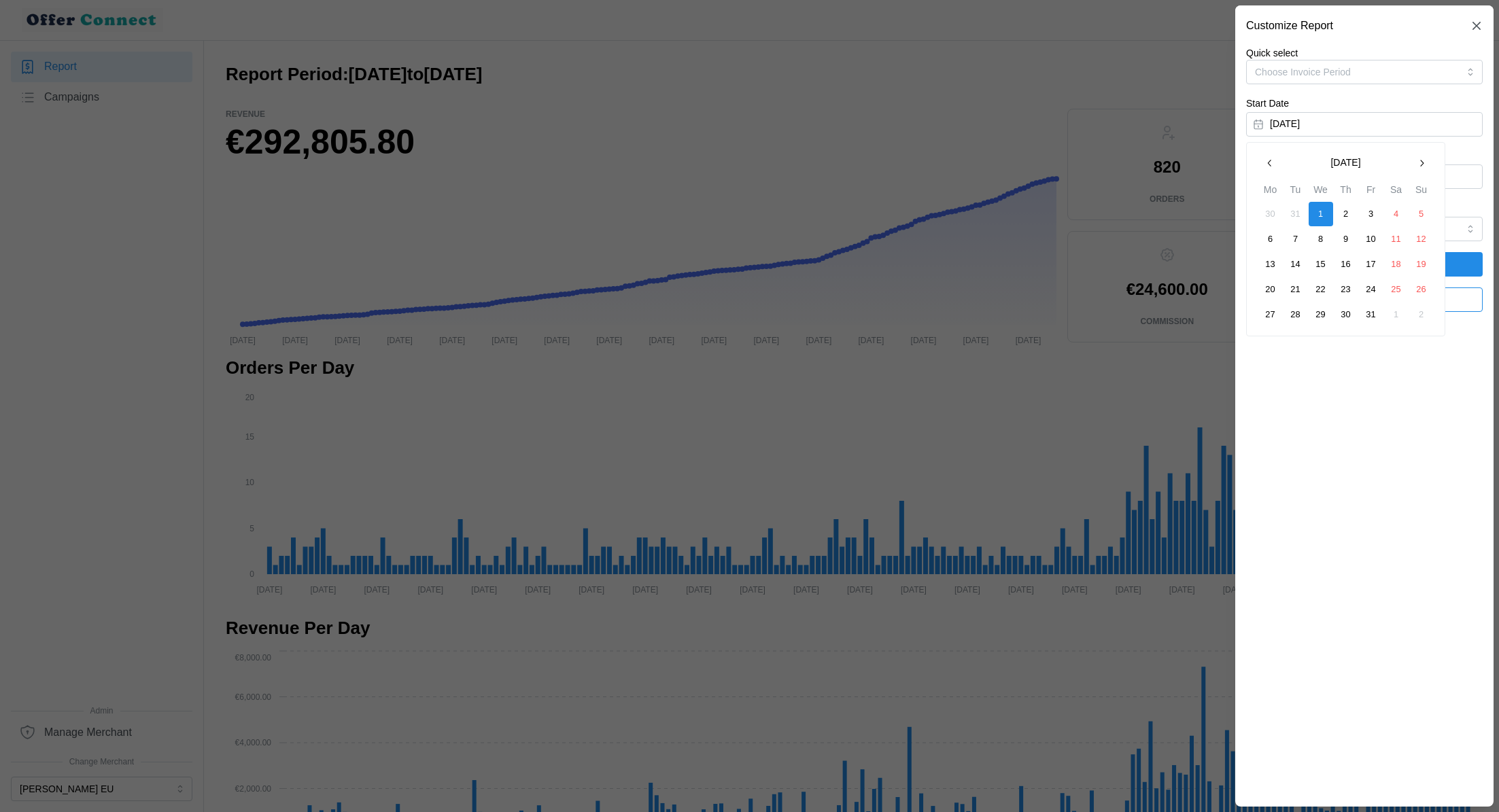
click at [1413, 159] on button "button" at bounding box center [1421, 162] width 24 height 24
click at [1295, 215] on button "1" at bounding box center [1295, 214] width 24 height 24
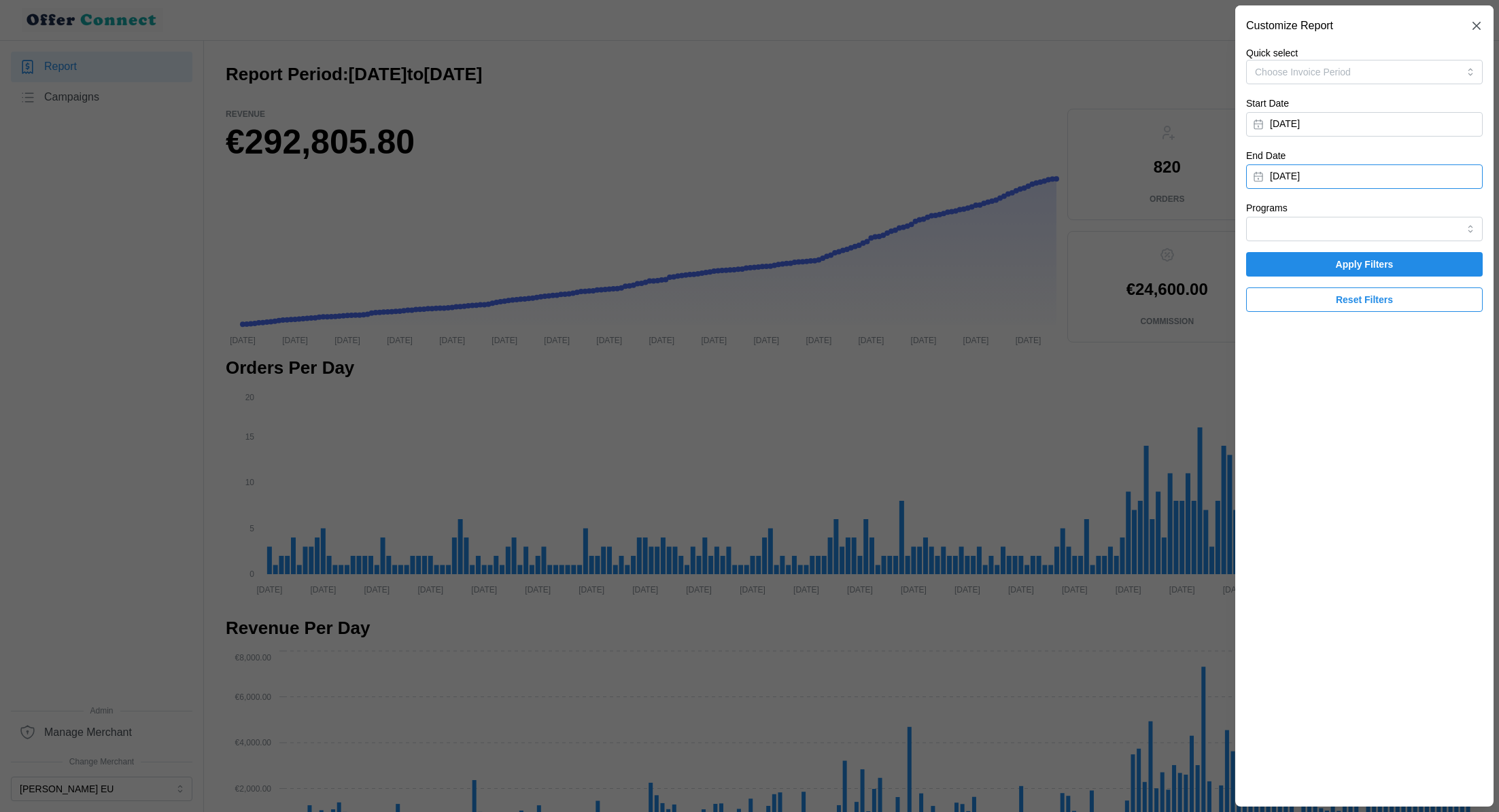
click at [1401, 171] on button "[DATE]" at bounding box center [1364, 176] width 236 height 24
click at [1274, 210] on icon "button" at bounding box center [1269, 215] width 11 height 11
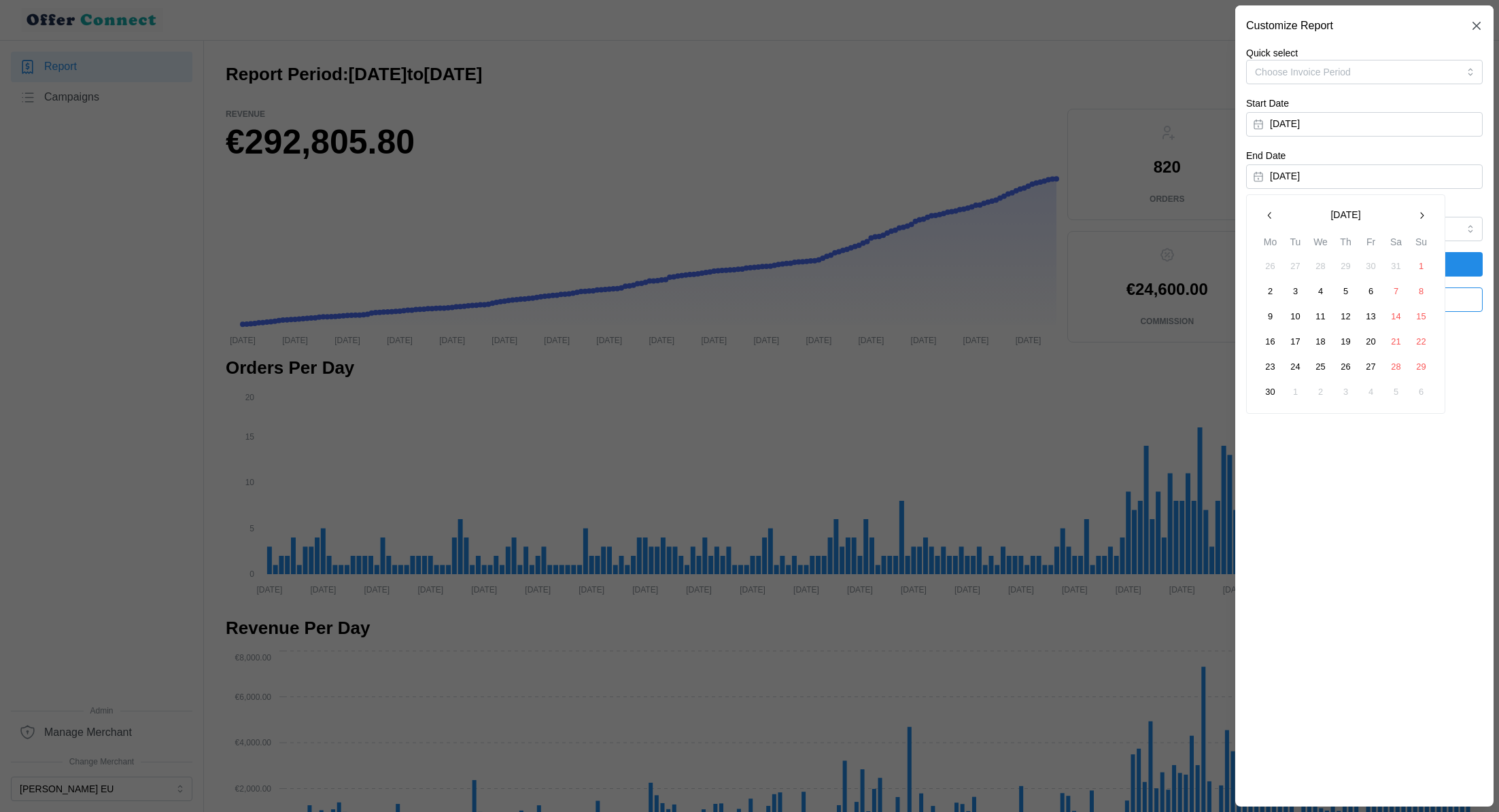
click at [1273, 393] on button "30" at bounding box center [1270, 391] width 24 height 24
click at [1401, 259] on span "Apply Filters" at bounding box center [1364, 264] width 211 height 23
